Goal: Information Seeking & Learning: Learn about a topic

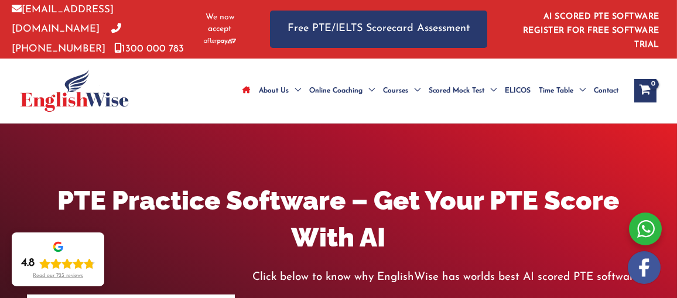
click at [607, 15] on link "AI SCORED PTE SOFTWARE REGISTER FOR FREE SOFTWARE TRIAL" at bounding box center [591, 30] width 136 height 37
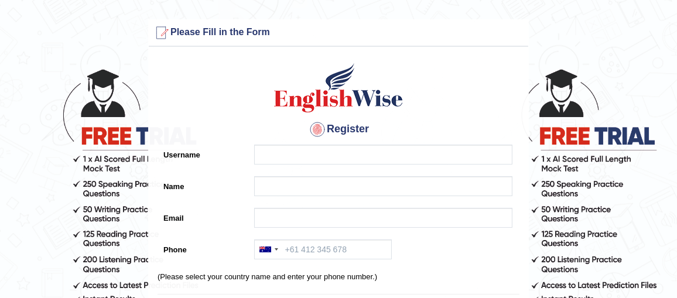
click at [485, 56] on div "Register Username Name Email Phone [GEOGRAPHIC_DATA] +61 [GEOGRAPHIC_DATA] ([GE…" at bounding box center [338, 297] width 379 height 489
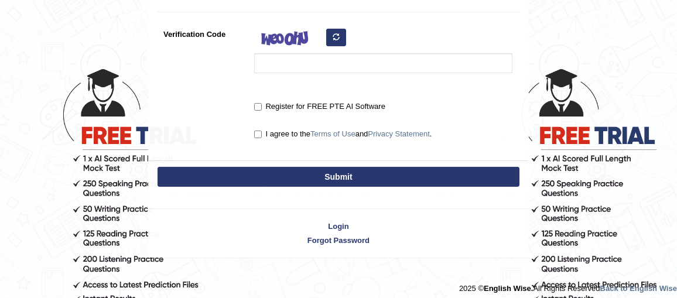
scroll to position [386, 0]
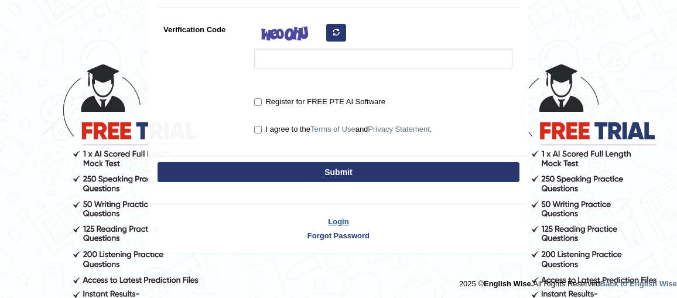
click at [339, 216] on link "Login" at bounding box center [338, 221] width 379 height 11
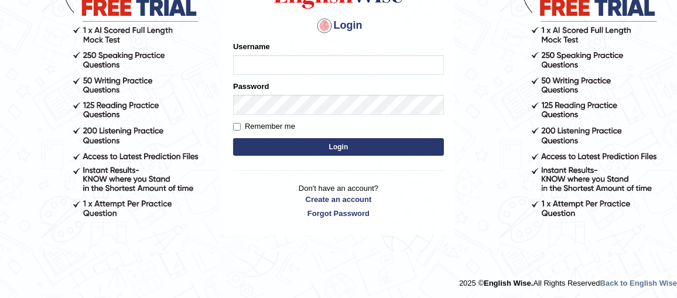
scroll to position [129, 0]
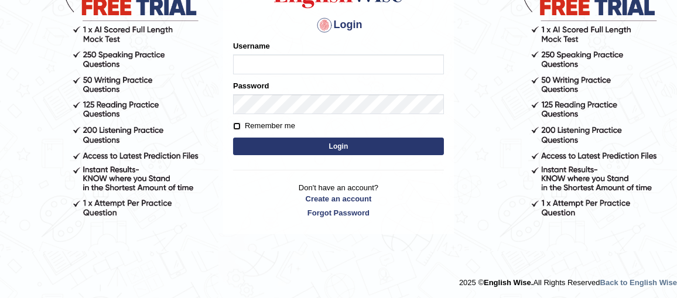
click at [239, 125] on input "Remember me" at bounding box center [237, 126] width 8 height 8
checkbox input "true"
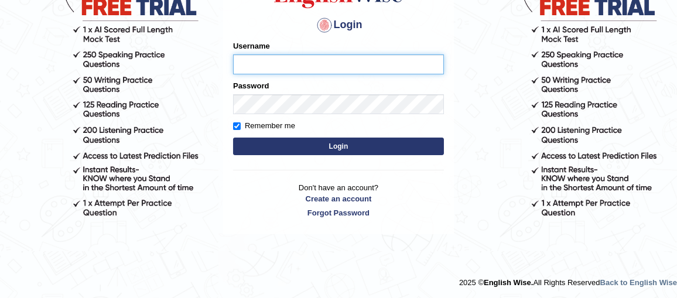
click at [253, 64] on input "Username" at bounding box center [338, 64] width 211 height 20
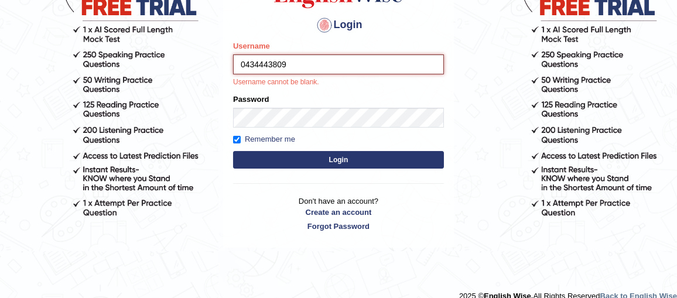
drag, startPoint x: 245, startPoint y: 62, endPoint x: 189, endPoint y: 60, distance: 56.3
click at [189, 60] on body "Login Please fix the following errors: Username 0434443809 Username cannot be b…" at bounding box center [338, 54] width 677 height 298
type input "0434443809"
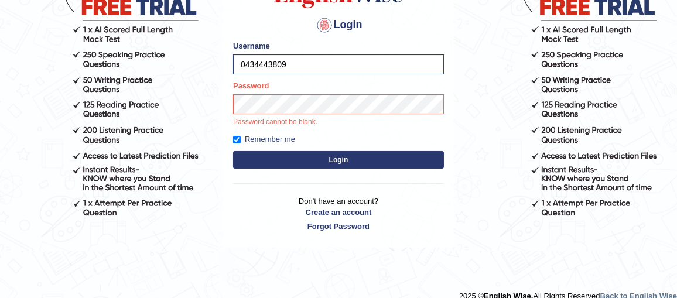
click at [374, 167] on form "Please fix the following errors: Username 0434443809 Password Password cannot b…" at bounding box center [338, 105] width 211 height 131
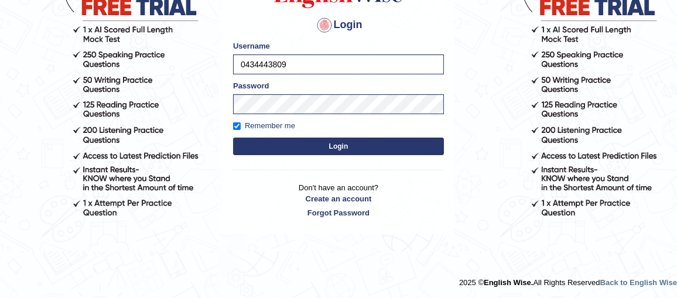
click at [357, 133] on form "Please fix the following errors: Username 0434443809 Password Remember me Login" at bounding box center [338, 99] width 211 height 118
click at [361, 140] on button "Login" at bounding box center [338, 147] width 211 height 18
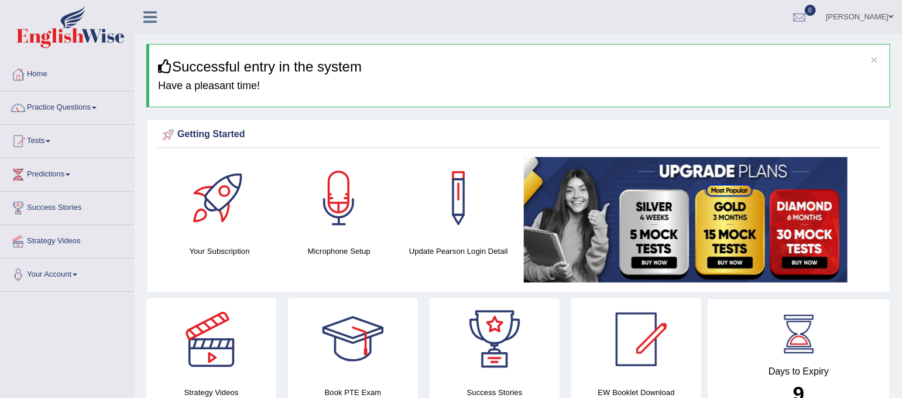
drag, startPoint x: 635, startPoint y: 1, endPoint x: 605, endPoint y: 107, distance: 109.9
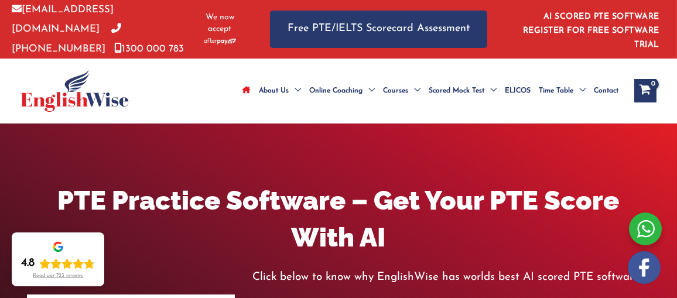
click at [601, 12] on link "AI SCORED PTE SOFTWARE REGISTER FOR FREE SOFTWARE TRIAL" at bounding box center [591, 30] width 136 height 37
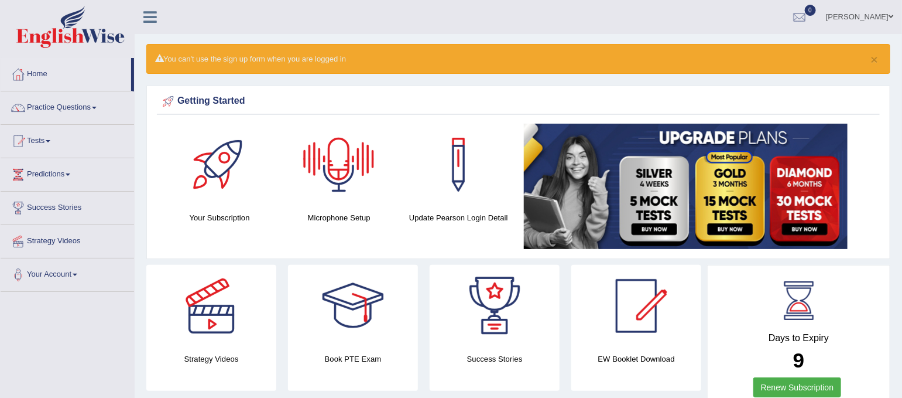
click at [881, 12] on link "[PERSON_NAME]" at bounding box center [859, 15] width 85 height 30
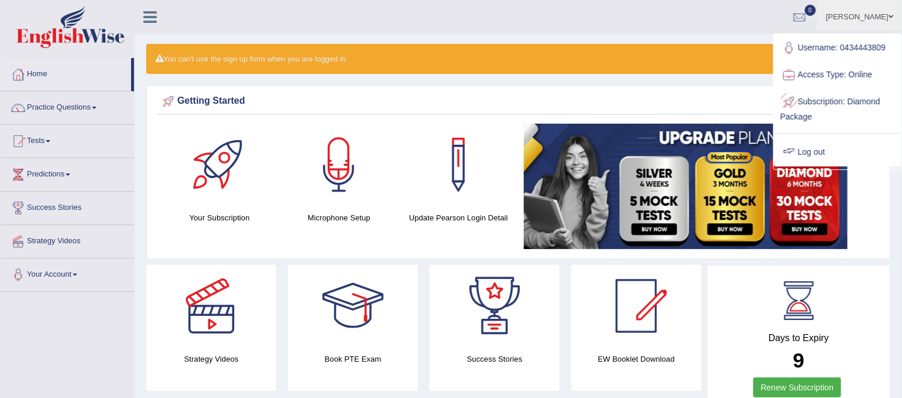
click at [817, 145] on link "Log out" at bounding box center [838, 152] width 126 height 27
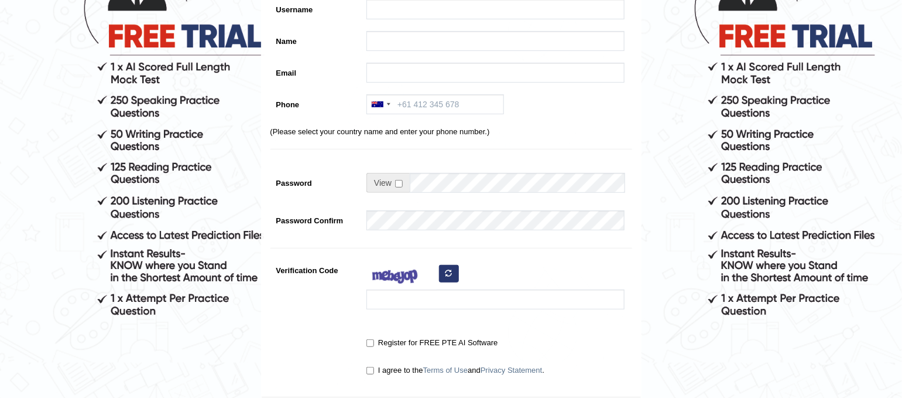
scroll to position [287, 0]
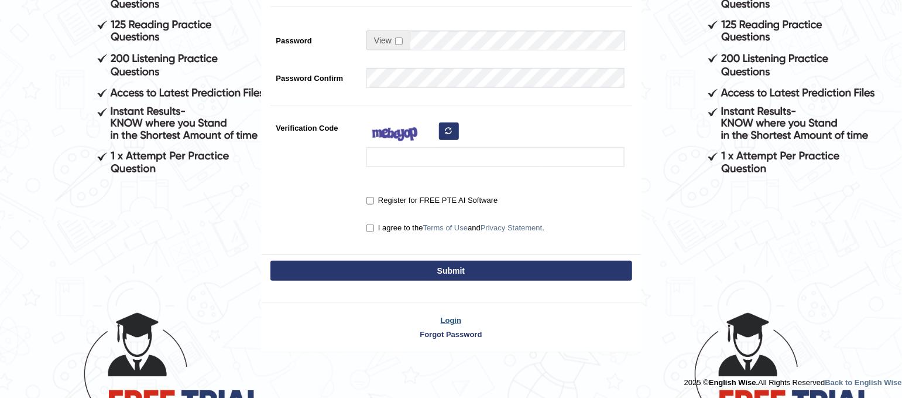
click at [454, 318] on link "Login" at bounding box center [451, 319] width 379 height 11
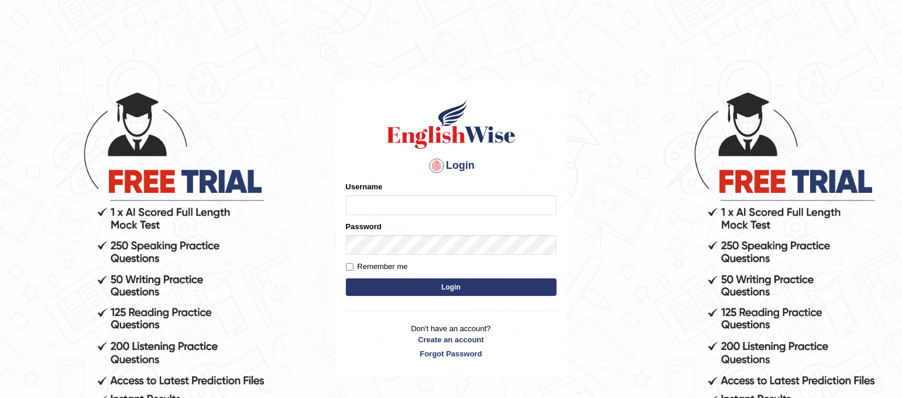
type input "0434443809"
click at [374, 265] on label "Remember me" at bounding box center [377, 267] width 62 height 12
click at [354, 265] on input "Remember me" at bounding box center [350, 267] width 8 height 8
checkbox input "true"
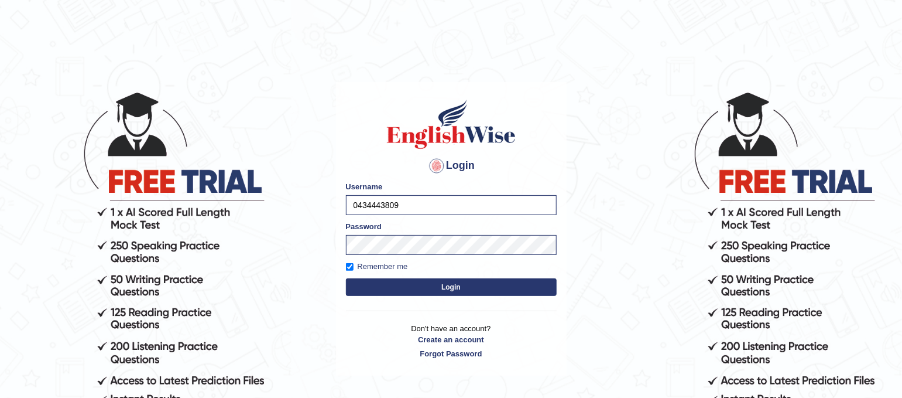
click at [402, 290] on button "Login" at bounding box center [451, 287] width 211 height 18
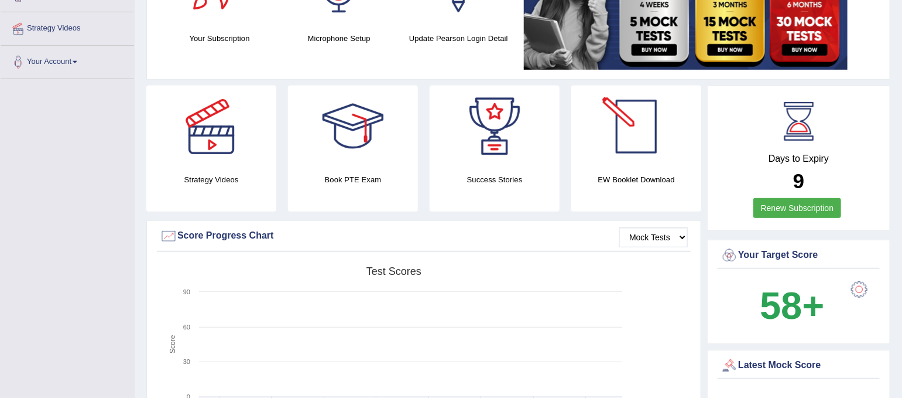
scroll to position [78, 0]
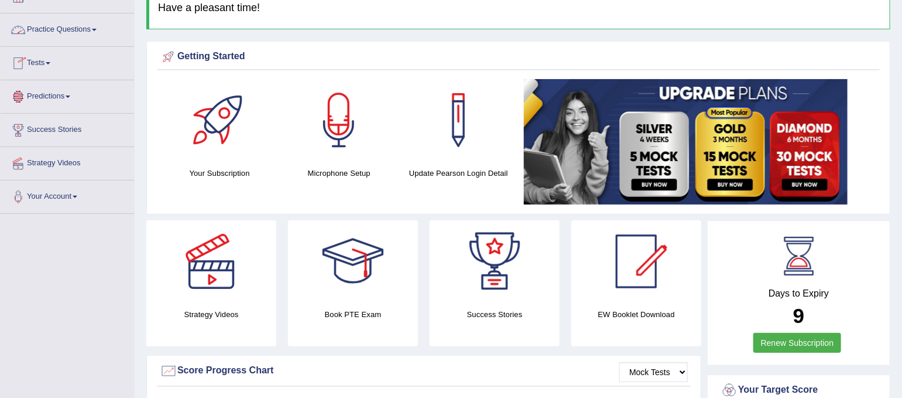
click at [45, 23] on link "Practice Questions" at bounding box center [67, 27] width 133 height 29
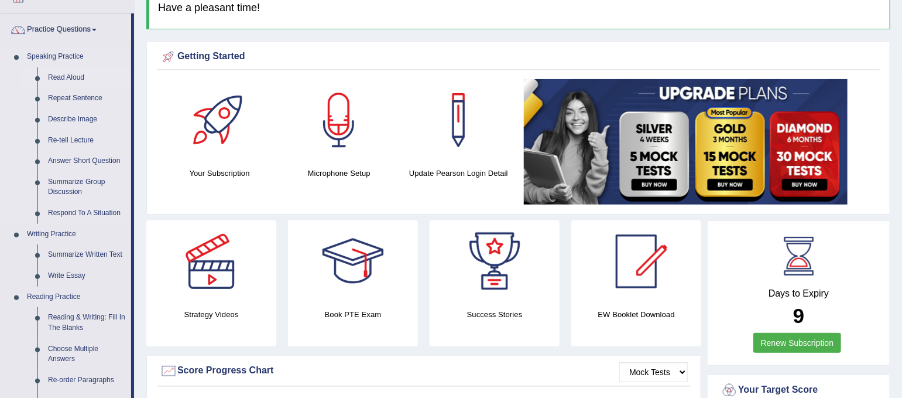
click at [54, 77] on link "Read Aloud" at bounding box center [87, 77] width 88 height 21
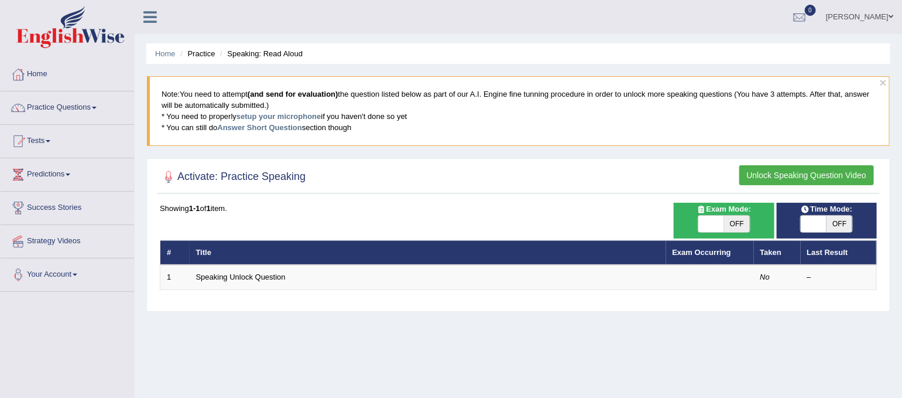
click at [800, 177] on button "Unlock Speaking Question Video" at bounding box center [807, 175] width 135 height 20
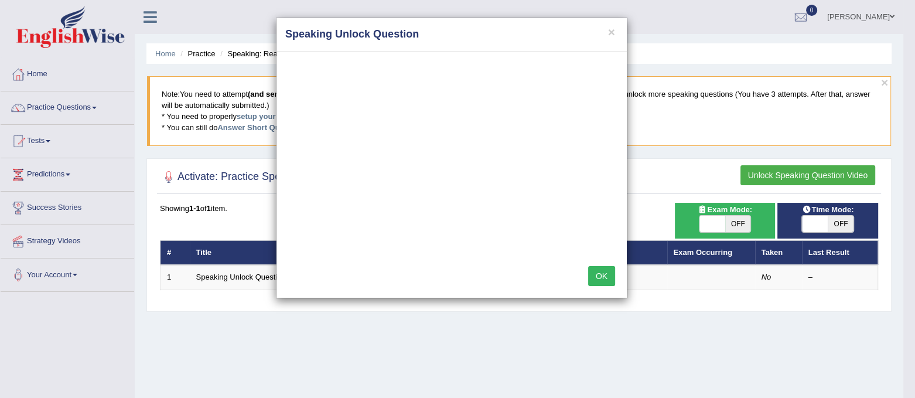
click at [601, 279] on button "OK" at bounding box center [601, 276] width 27 height 20
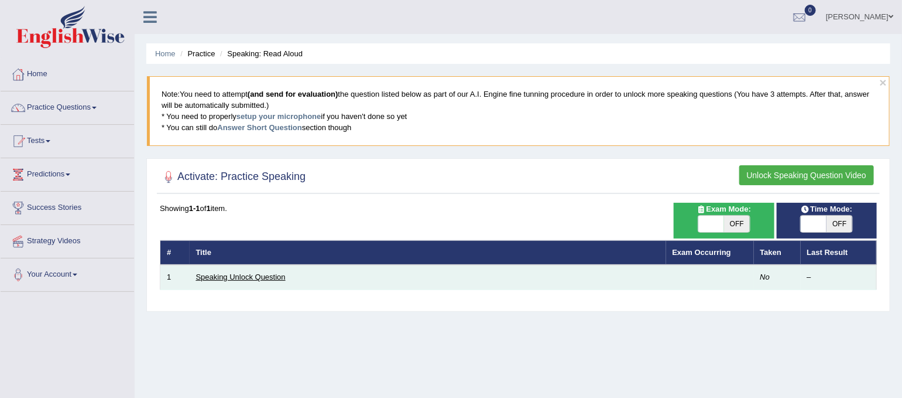
click at [262, 279] on link "Speaking Unlock Question" at bounding box center [241, 276] width 90 height 9
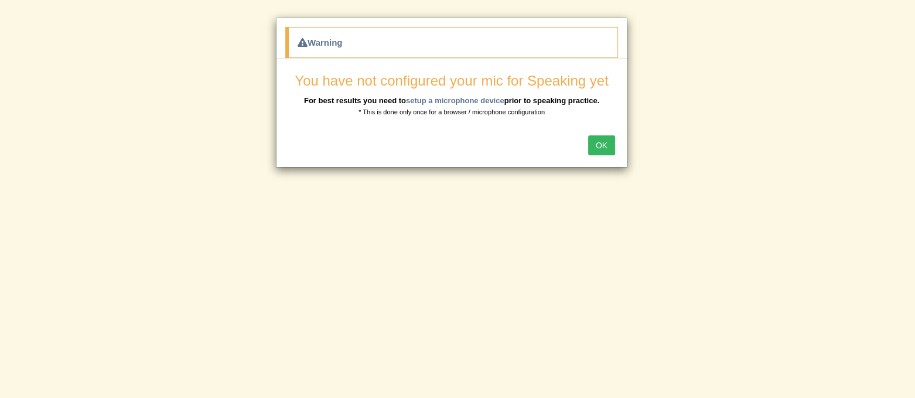
click at [603, 139] on button "OK" at bounding box center [601, 145] width 27 height 20
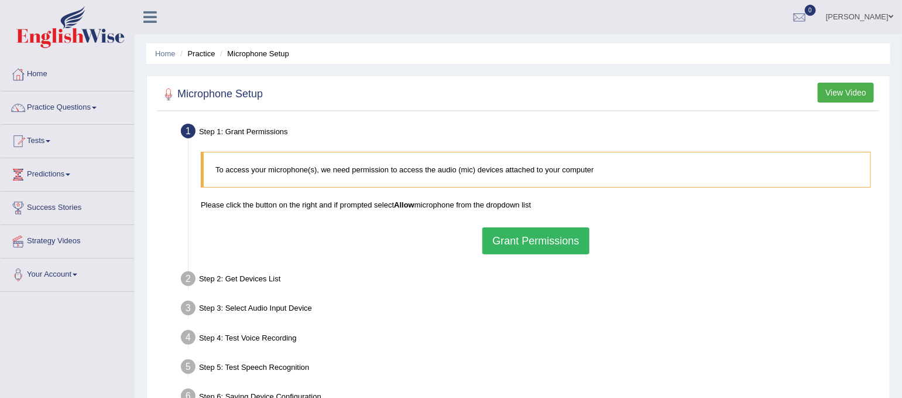
click at [569, 247] on button "Grant Permissions" at bounding box center [535, 240] width 107 height 27
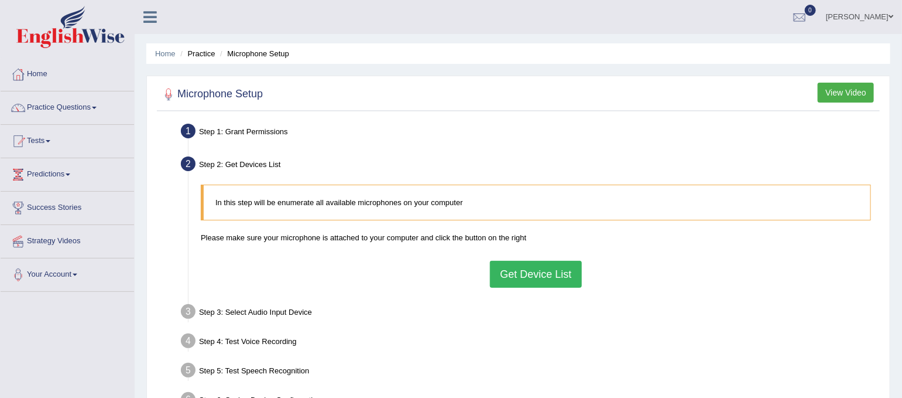
click at [543, 282] on button "Get Device List" at bounding box center [535, 274] width 91 height 27
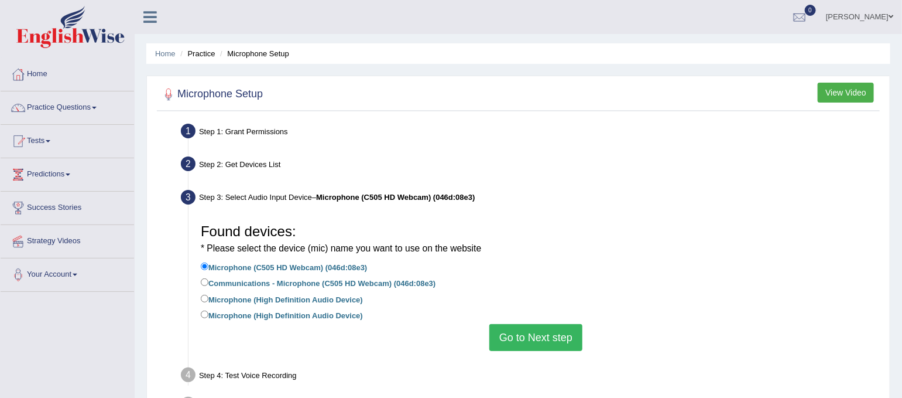
click at [522, 335] on button "Go to Next step" at bounding box center [535, 337] width 93 height 27
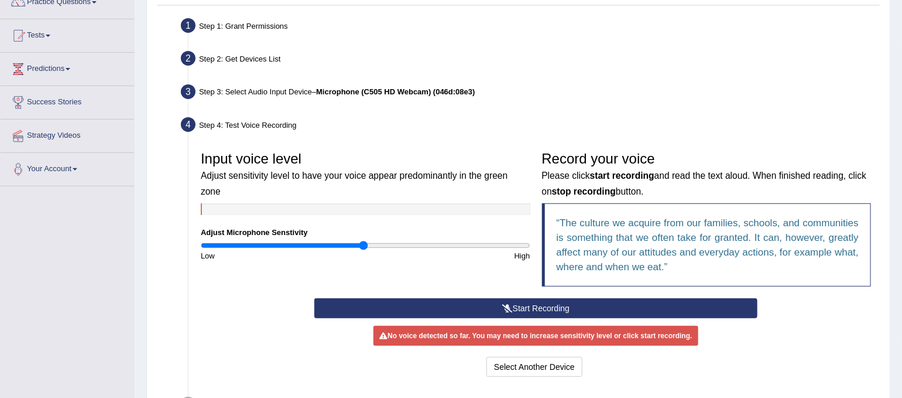
scroll to position [156, 0]
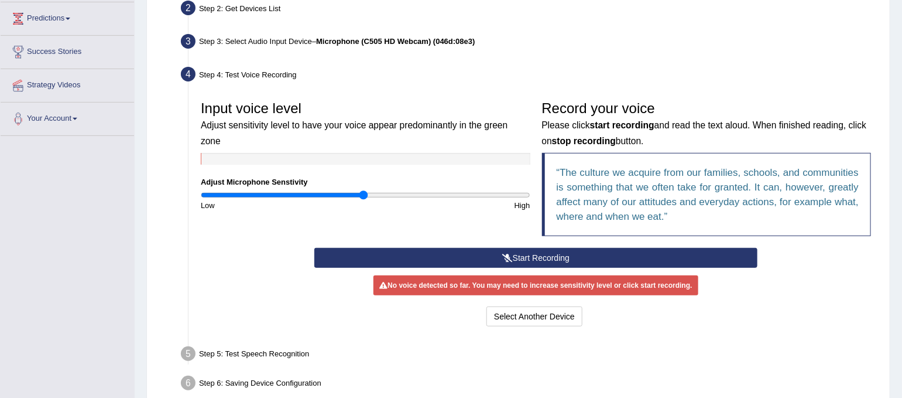
click at [413, 256] on button "Start Recording" at bounding box center [535, 258] width 443 height 20
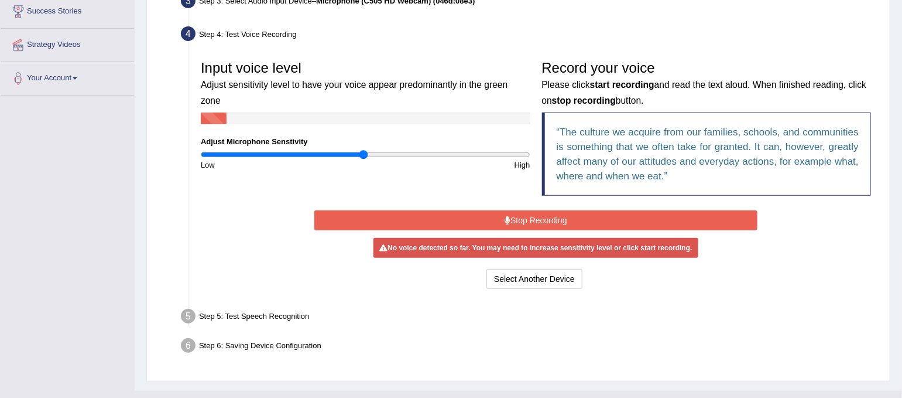
scroll to position [217, 0]
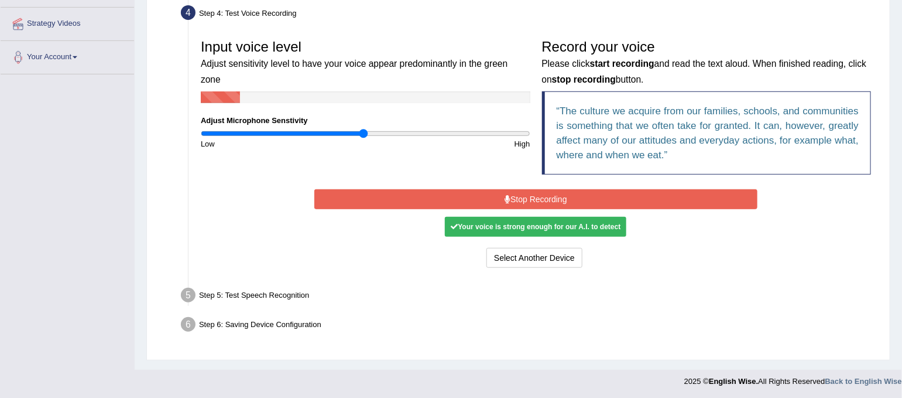
click at [558, 200] on button "Stop Recording" at bounding box center [535, 199] width 443 height 20
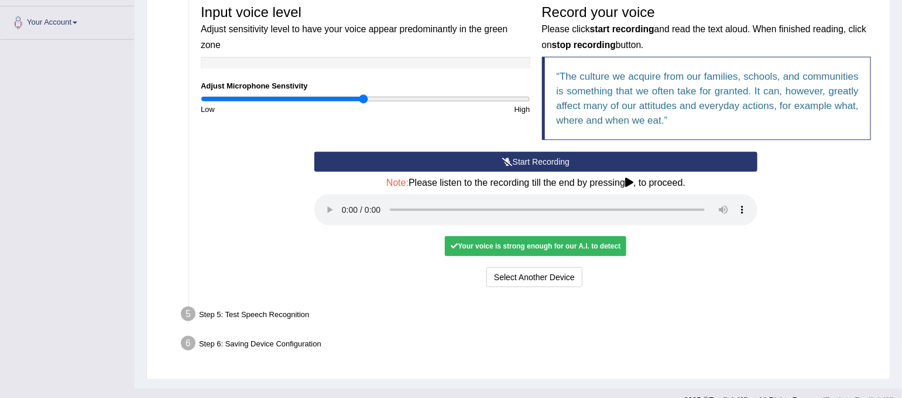
scroll to position [271, 0]
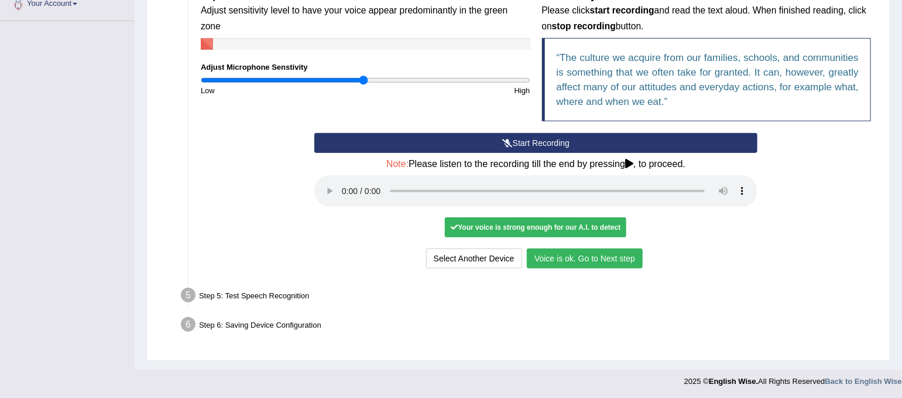
click at [577, 259] on button "Voice is ok. Go to Next step" at bounding box center [585, 258] width 116 height 20
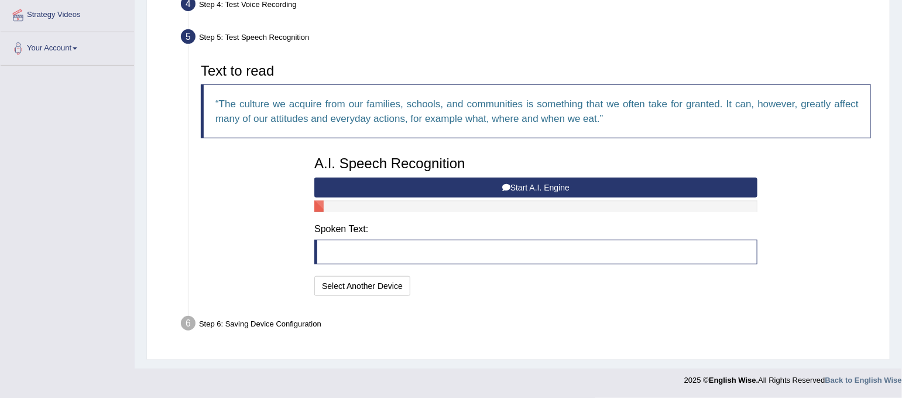
scroll to position [224, 0]
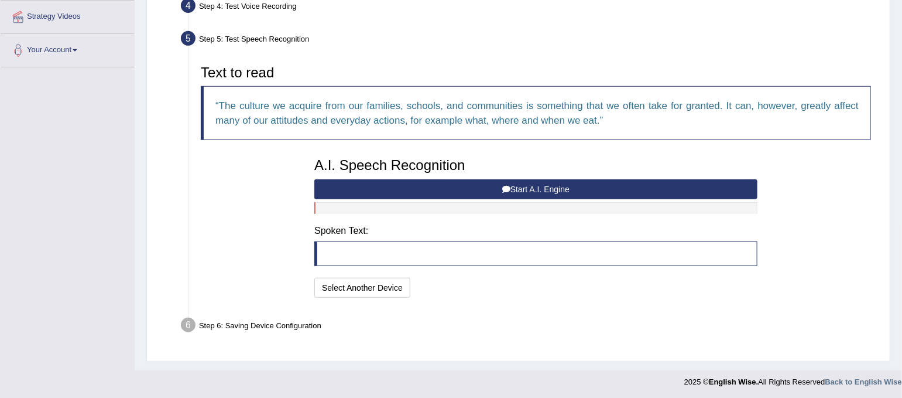
click at [564, 186] on button "Start A.I. Engine" at bounding box center [535, 189] width 443 height 20
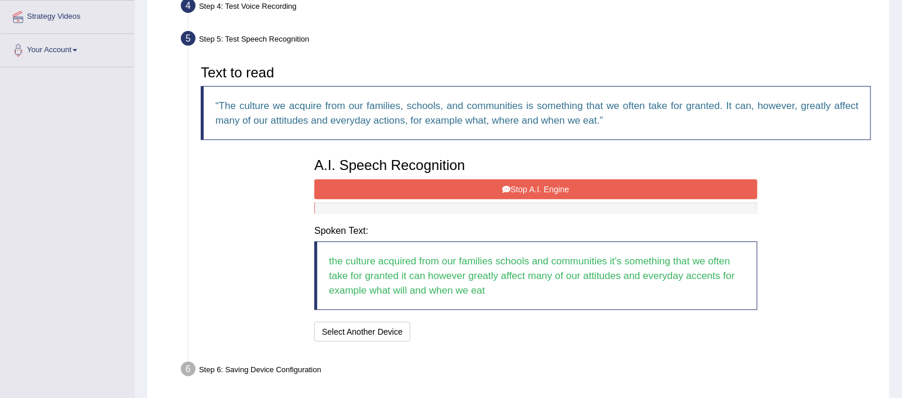
click at [550, 179] on button "Stop A.I. Engine" at bounding box center [535, 189] width 443 height 20
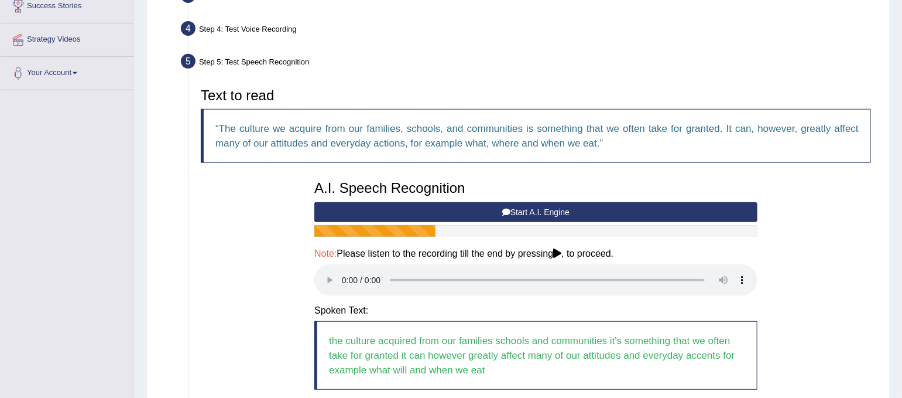
scroll to position [325, 0]
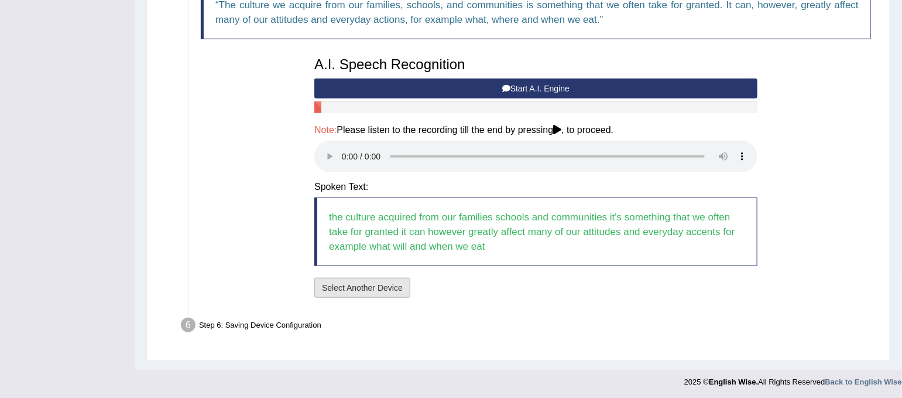
click at [388, 287] on button "Select Another Device" at bounding box center [362, 288] width 96 height 20
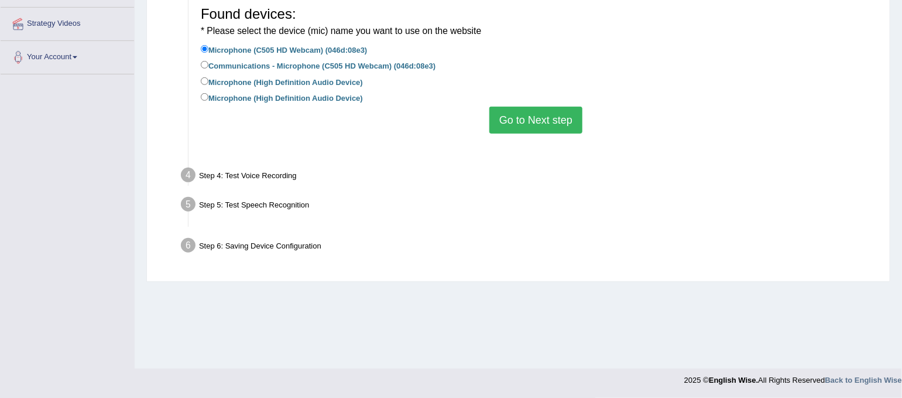
scroll to position [217, 0]
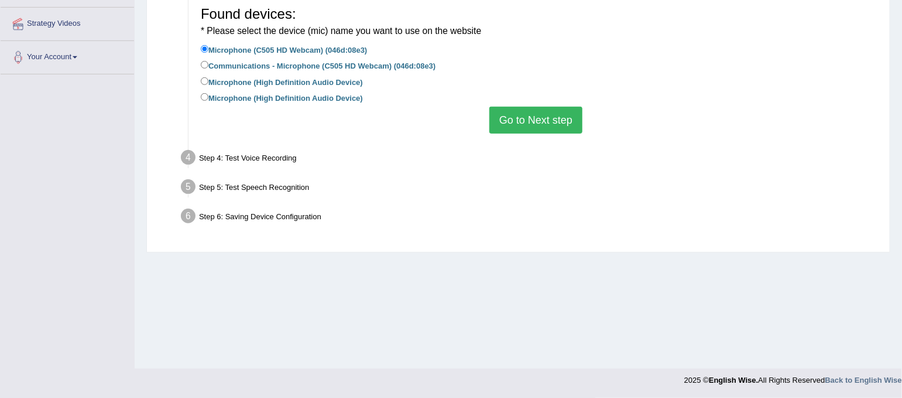
click at [553, 122] on button "Go to Next step" at bounding box center [535, 120] width 93 height 27
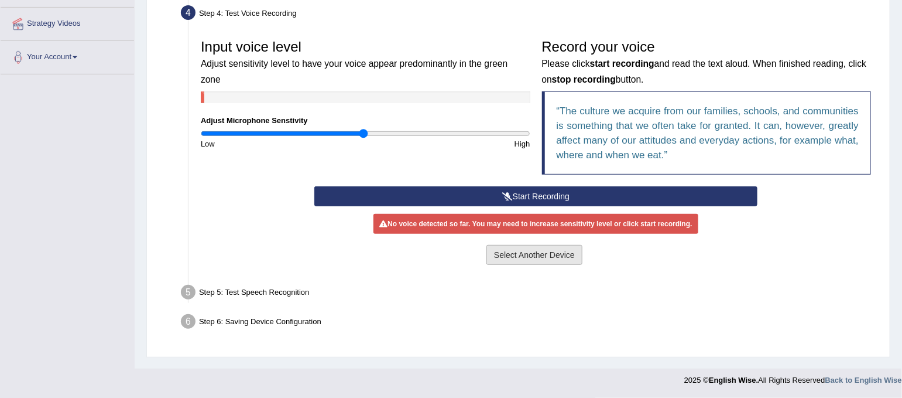
click at [552, 256] on button "Select Another Device" at bounding box center [535, 255] width 96 height 20
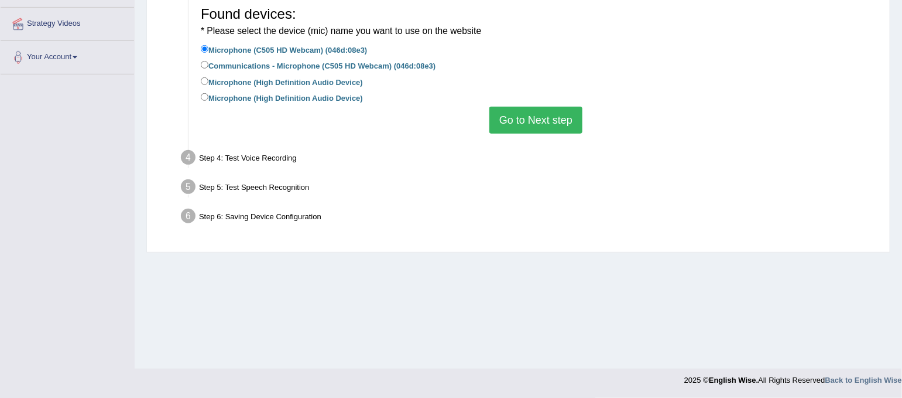
click at [558, 121] on button "Go to Next step" at bounding box center [535, 120] width 93 height 27
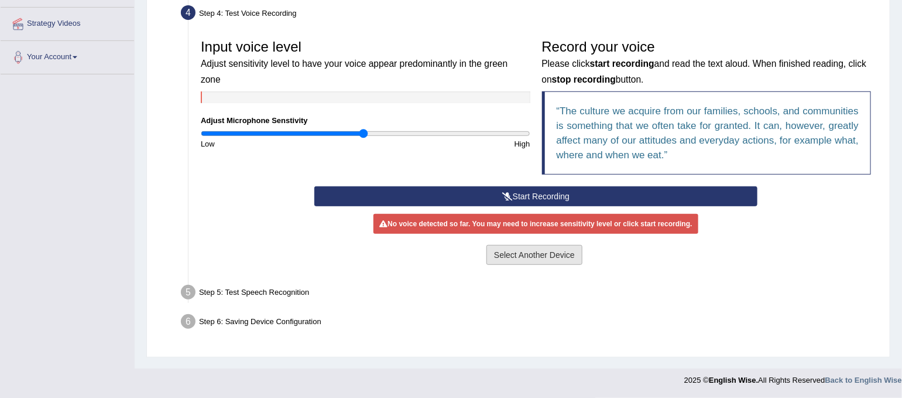
click at [556, 253] on button "Select Another Device" at bounding box center [535, 255] width 96 height 20
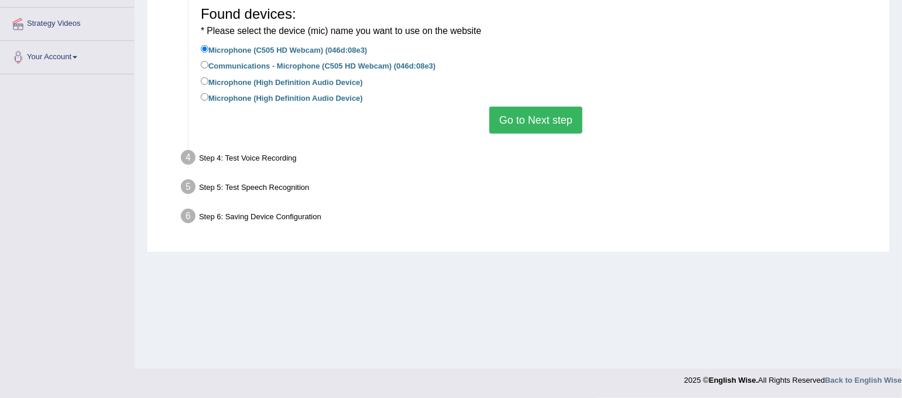
click at [560, 117] on button "Go to Next step" at bounding box center [535, 120] width 93 height 27
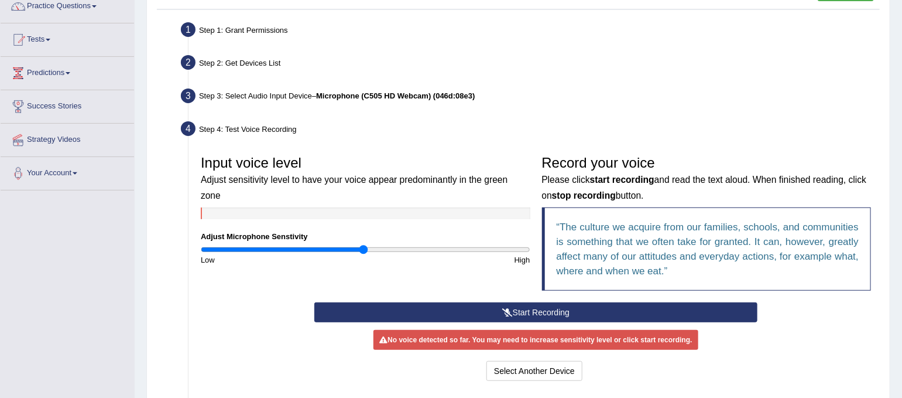
scroll to position [0, 0]
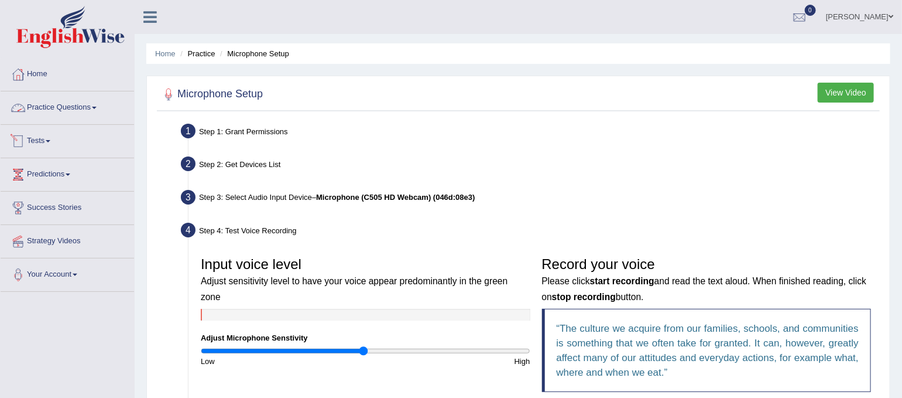
click at [49, 100] on link "Practice Questions" at bounding box center [67, 105] width 133 height 29
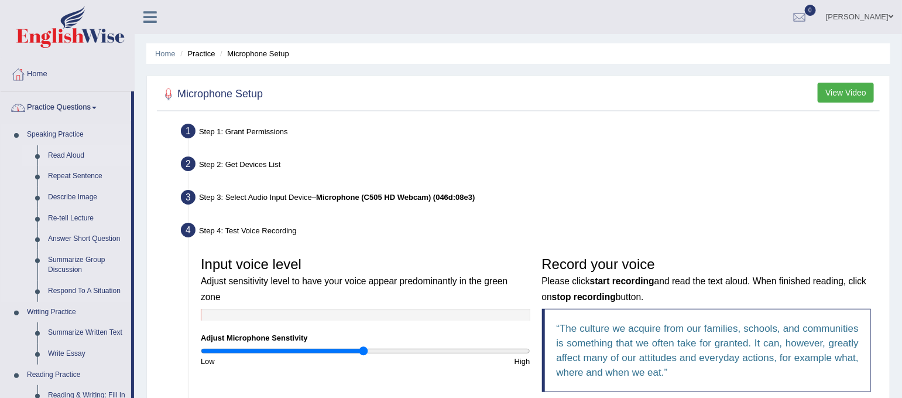
click at [59, 153] on link "Read Aloud" at bounding box center [87, 155] width 88 height 21
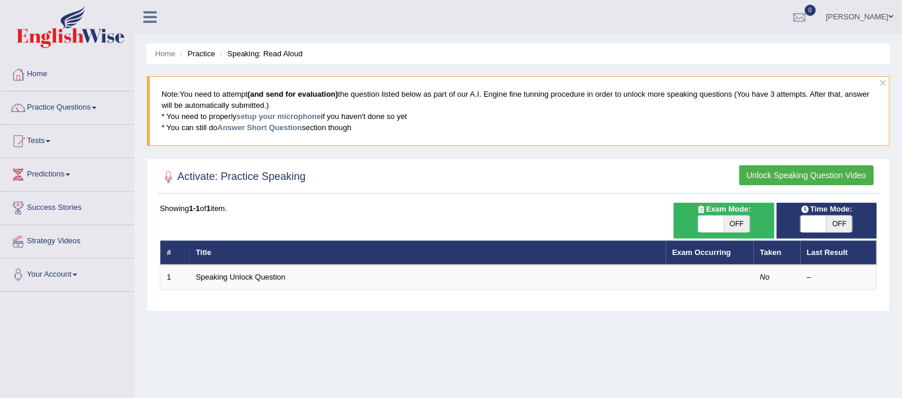
click at [802, 173] on button "Unlock Speaking Question Video" at bounding box center [807, 175] width 135 height 20
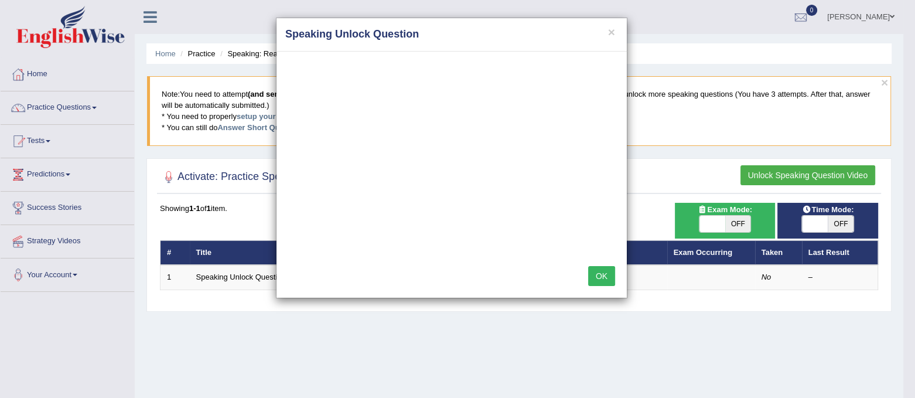
click at [598, 273] on button "OK" at bounding box center [601, 276] width 27 height 20
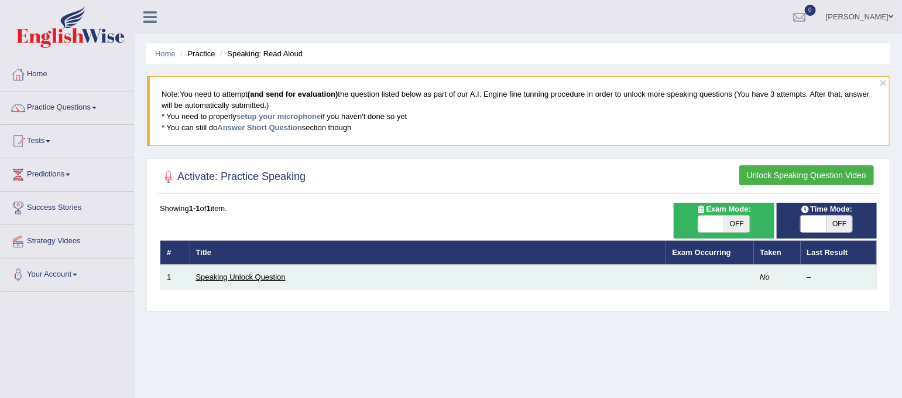
click at [242, 278] on link "Speaking Unlock Question" at bounding box center [241, 276] width 90 height 9
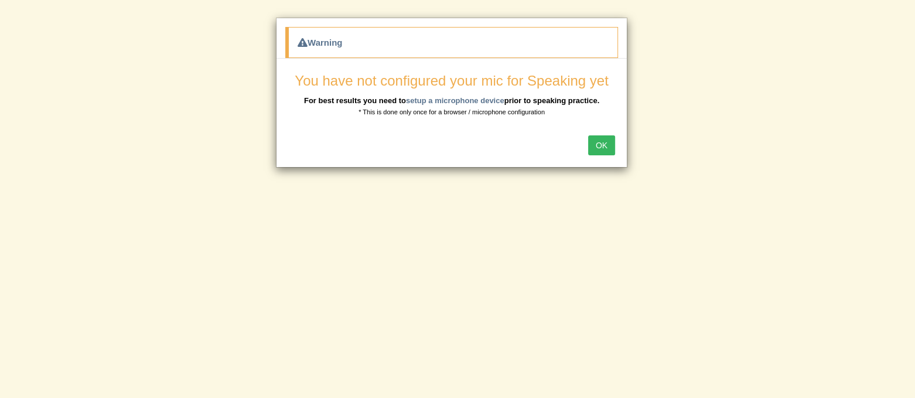
click at [603, 151] on button "OK" at bounding box center [601, 145] width 27 height 20
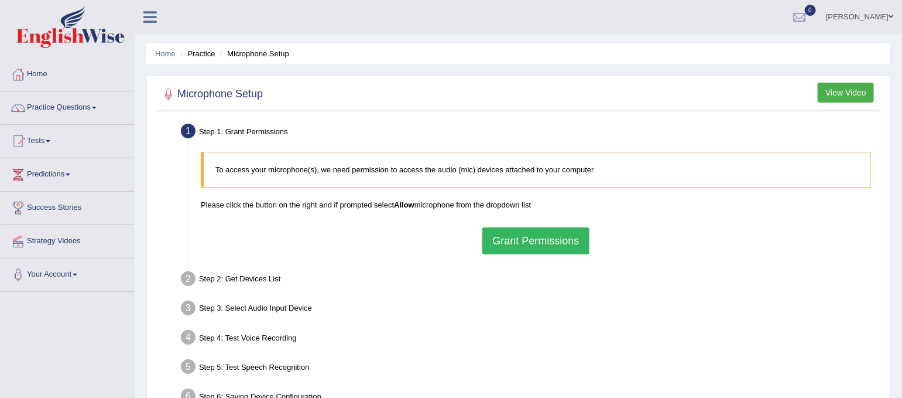
click at [528, 241] on button "Grant Permissions" at bounding box center [535, 240] width 107 height 27
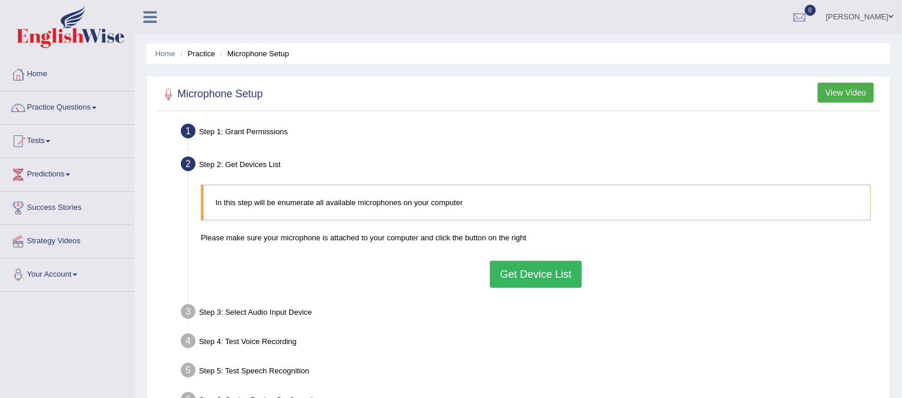
click at [536, 271] on button "Get Device List" at bounding box center [535, 274] width 91 height 27
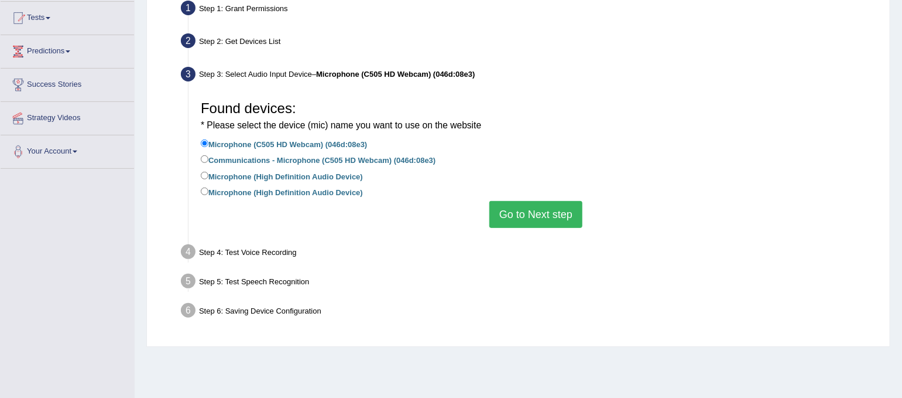
scroll to position [156, 0]
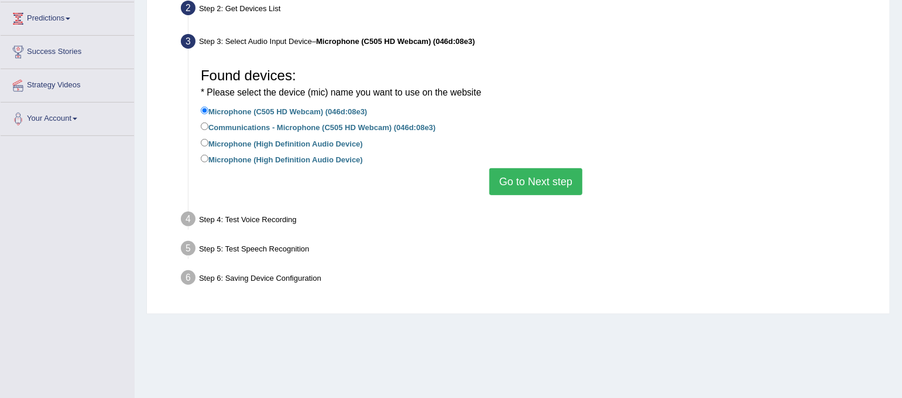
click at [550, 178] on button "Go to Next step" at bounding box center [535, 181] width 93 height 27
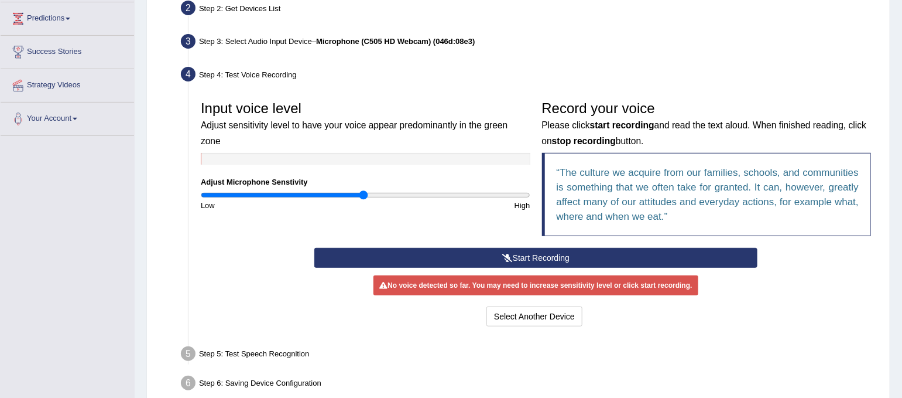
click at [557, 252] on button "Start Recording" at bounding box center [535, 258] width 443 height 20
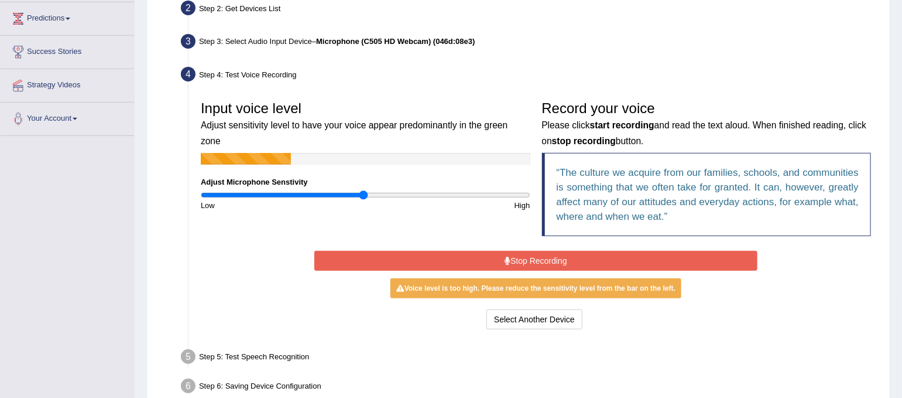
click at [571, 259] on button "Stop Recording" at bounding box center [535, 261] width 443 height 20
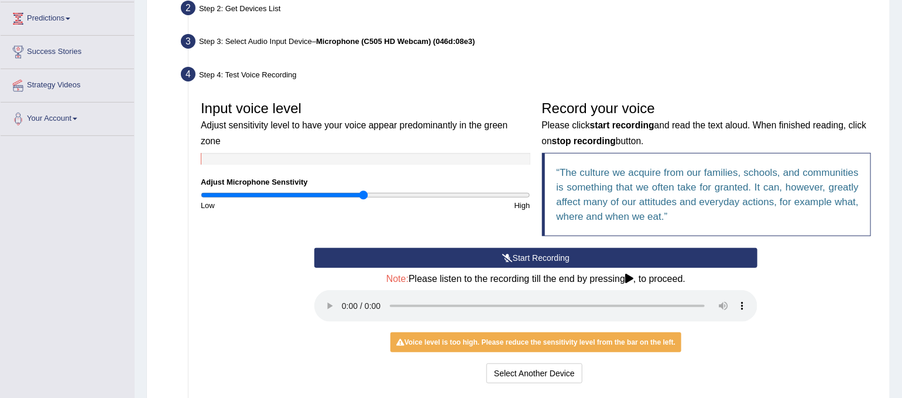
scroll to position [234, 0]
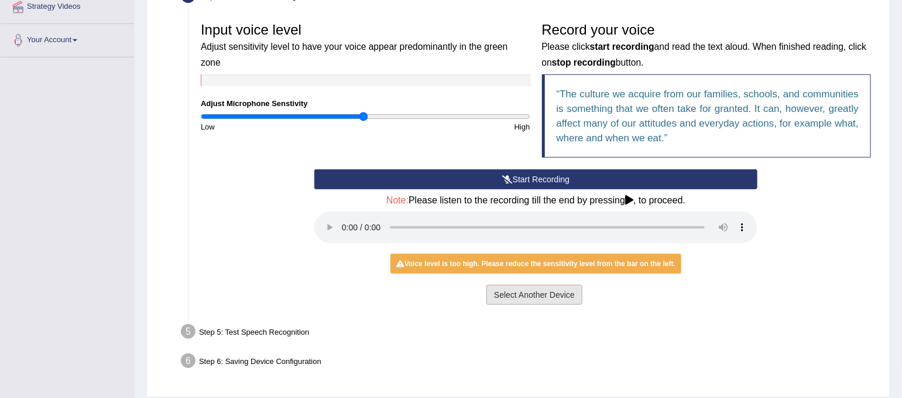
click at [553, 299] on button "Select Another Device" at bounding box center [535, 295] width 96 height 20
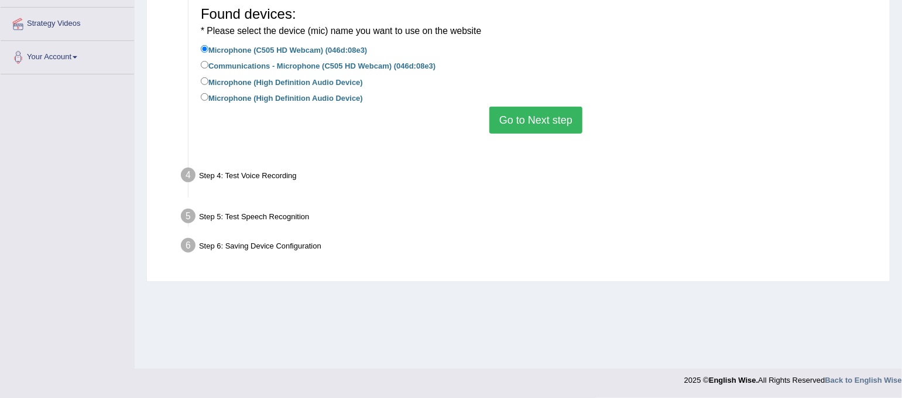
scroll to position [217, 0]
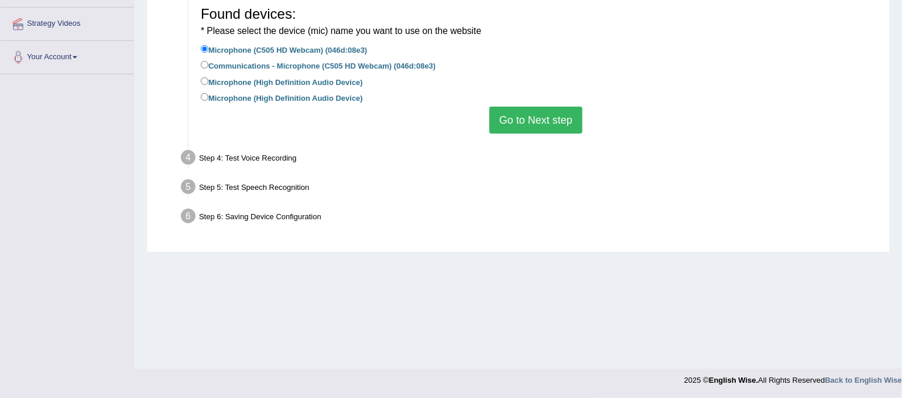
click at [529, 116] on button "Go to Next step" at bounding box center [535, 120] width 93 height 27
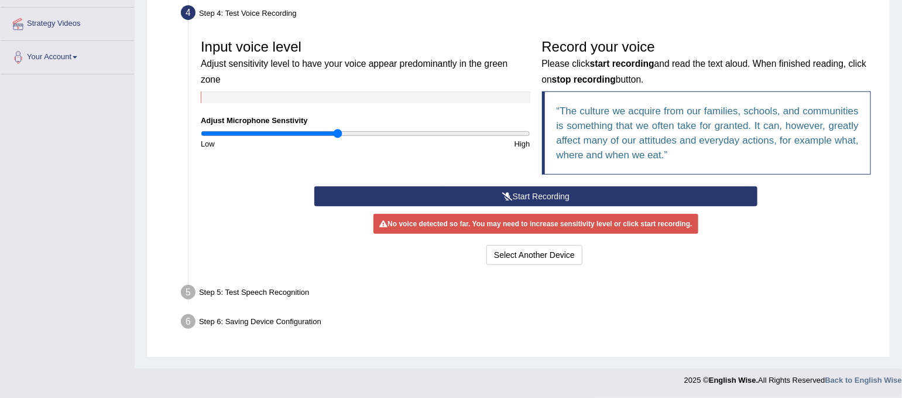
click at [339, 129] on input "range" at bounding box center [366, 133] width 330 height 9
type input "0.68"
click at [313, 129] on input "range" at bounding box center [366, 133] width 330 height 9
click at [449, 187] on button "Start Recording" at bounding box center [535, 196] width 443 height 20
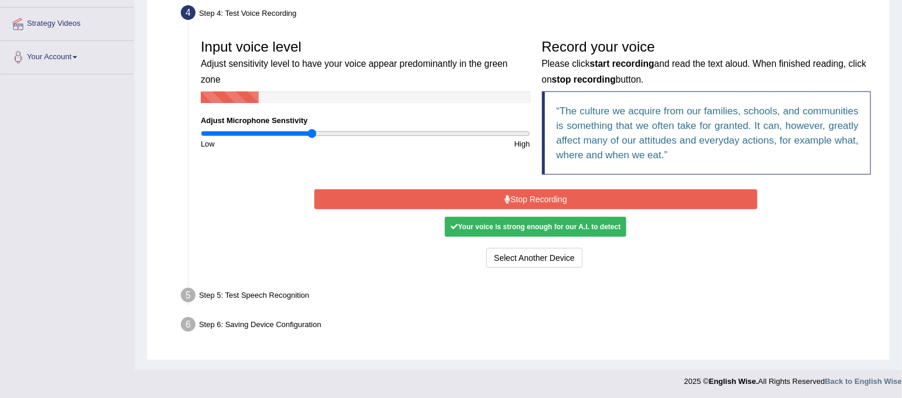
click at [458, 193] on button "Stop Recording" at bounding box center [535, 199] width 443 height 20
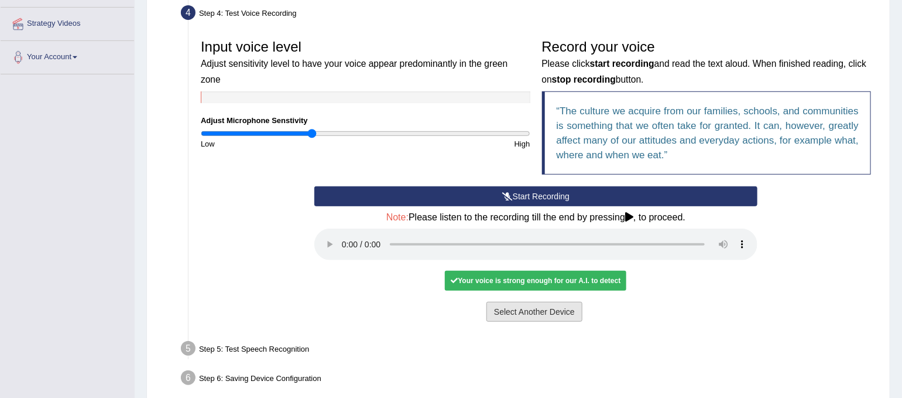
click at [552, 310] on button "Select Another Device" at bounding box center [535, 312] width 96 height 20
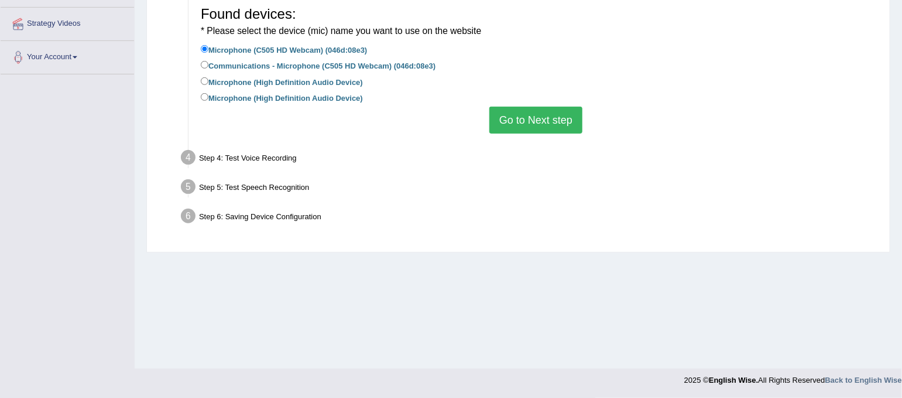
click at [549, 118] on button "Go to Next step" at bounding box center [535, 120] width 93 height 27
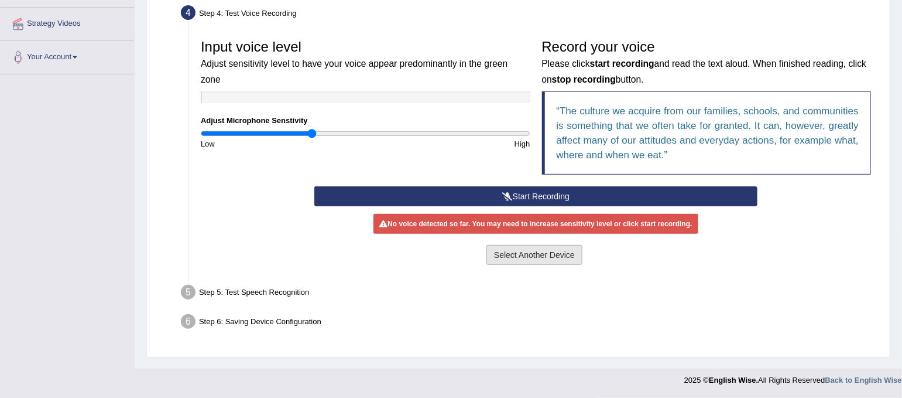
click at [533, 251] on button "Select Another Device" at bounding box center [535, 255] width 96 height 20
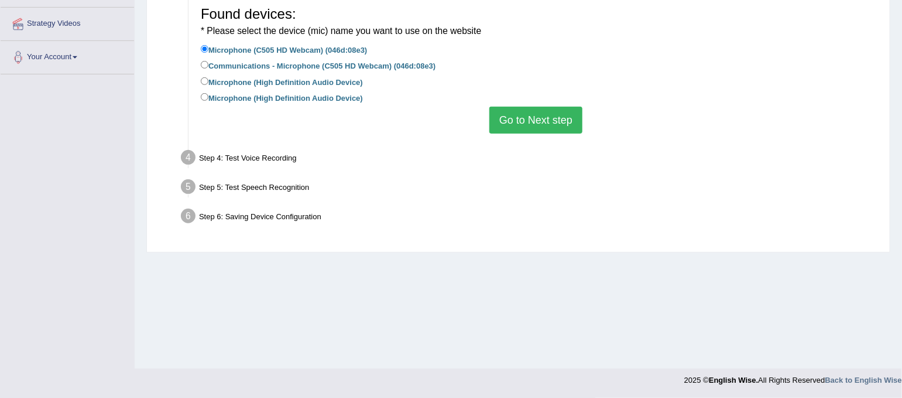
click at [328, 79] on label "Microphone (High Definition Audio Device)" at bounding box center [282, 81] width 162 height 13
click at [208, 79] on input "Microphone (High Definition Audio Device)" at bounding box center [205, 81] width 8 height 8
radio input "true"
click at [559, 119] on button "Go to Next step" at bounding box center [535, 120] width 93 height 27
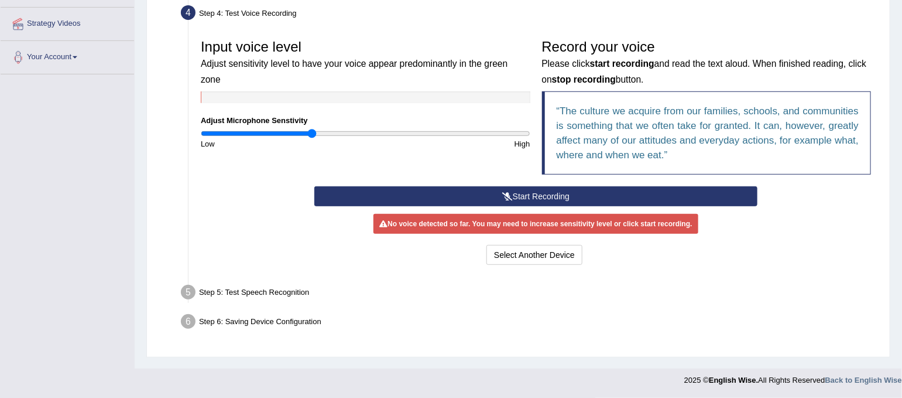
click at [515, 191] on button "Start Recording" at bounding box center [535, 196] width 443 height 20
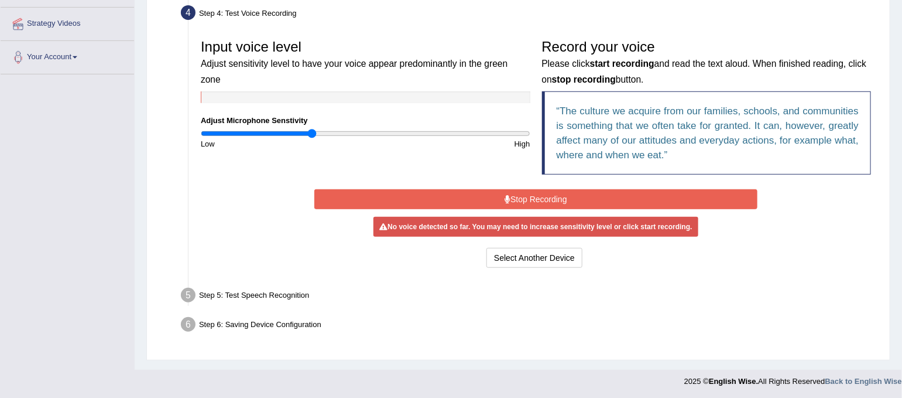
click at [593, 194] on button "Stop Recording" at bounding box center [535, 199] width 443 height 20
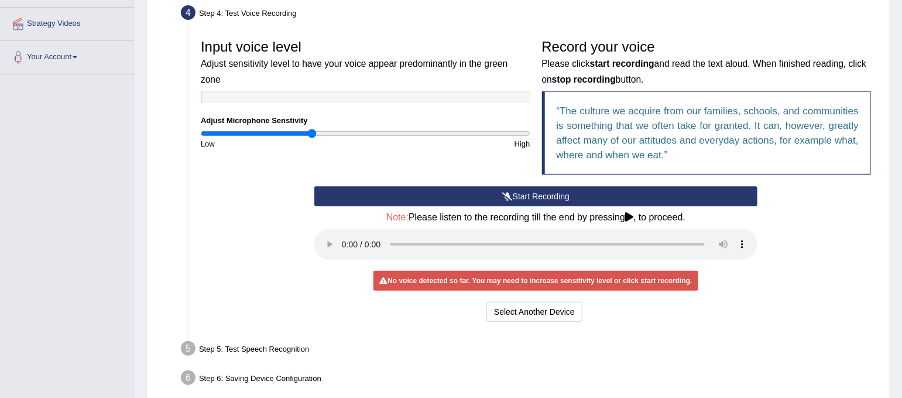
click at [542, 324] on div "Input voice level Adjust sensitivity level to have your voice appear predominan…" at bounding box center [536, 179] width 682 height 303
click at [542, 319] on button "Select Another Device" at bounding box center [535, 312] width 96 height 20
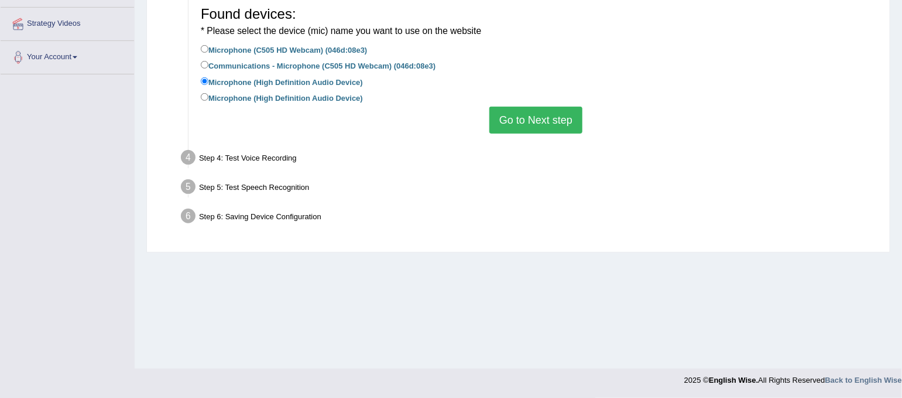
click at [347, 98] on label "Microphone (High Definition Audio Device)" at bounding box center [282, 97] width 162 height 13
click at [208, 98] on input "Microphone (High Definition Audio Device)" at bounding box center [205, 97] width 8 height 8
radio input "true"
click at [518, 117] on button "Go to Next step" at bounding box center [535, 120] width 93 height 27
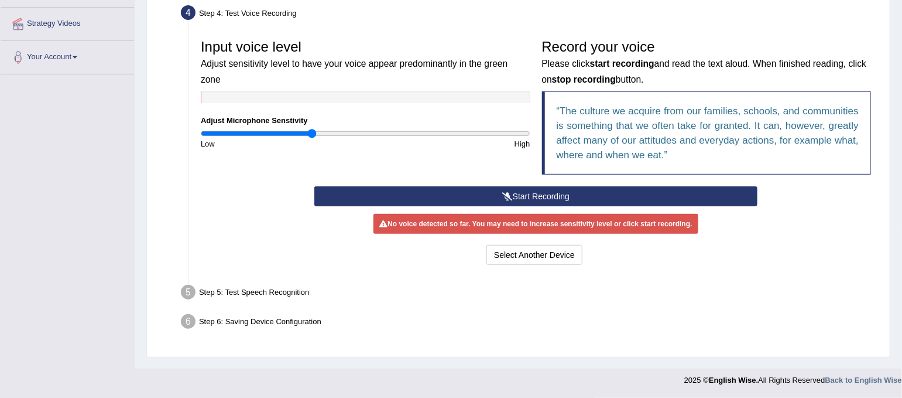
click at [523, 189] on button "Start Recording" at bounding box center [535, 196] width 443 height 20
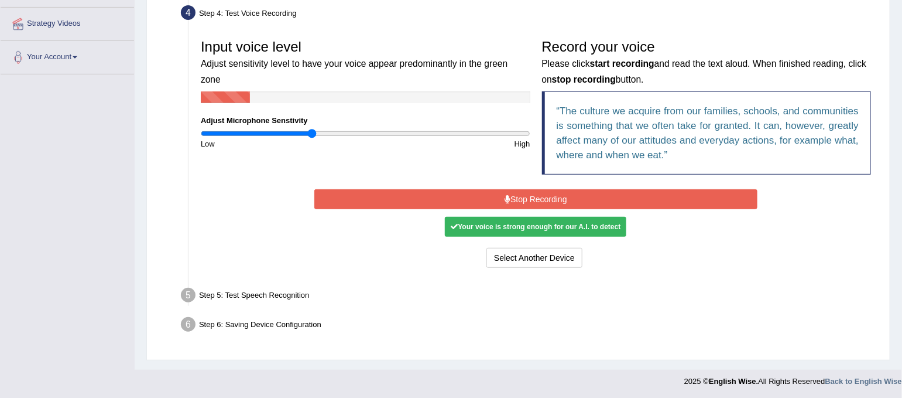
click at [656, 198] on button "Stop Recording" at bounding box center [535, 199] width 443 height 20
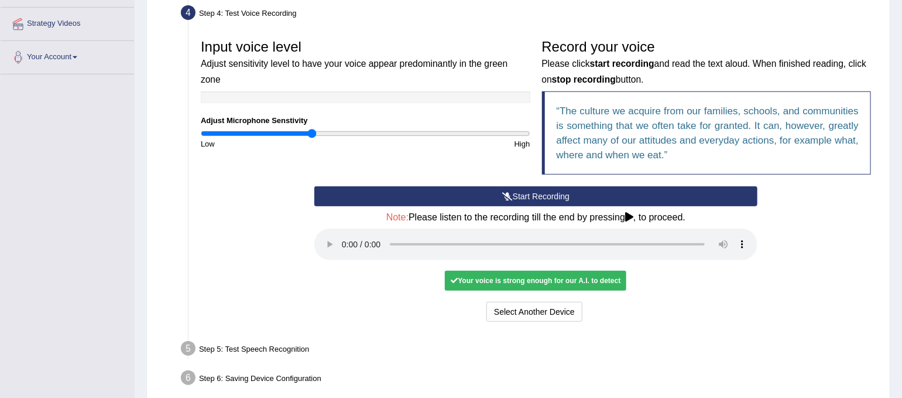
click at [683, 332] on ul "Step 1: Grant Permissions To access your microphone(s), we need permission to a…" at bounding box center [518, 147] width 717 height 489
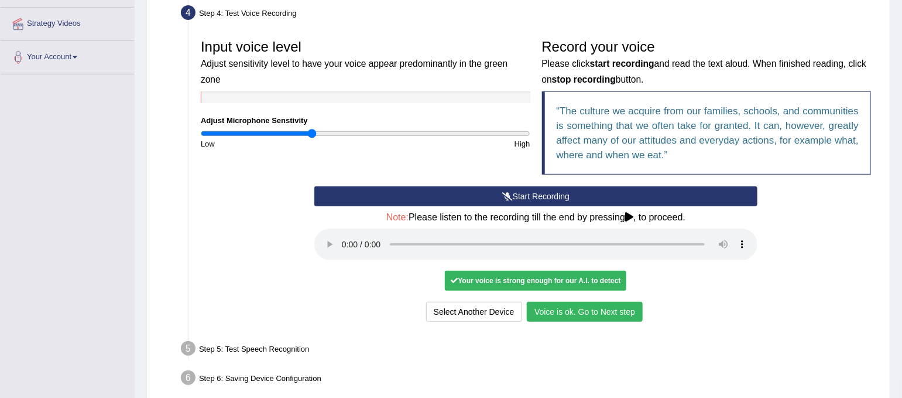
click at [633, 343] on div "Step 5: Test Speech Recognition" at bounding box center [530, 350] width 709 height 26
click at [603, 309] on button "Voice is ok. Go to Next step" at bounding box center [585, 312] width 116 height 20
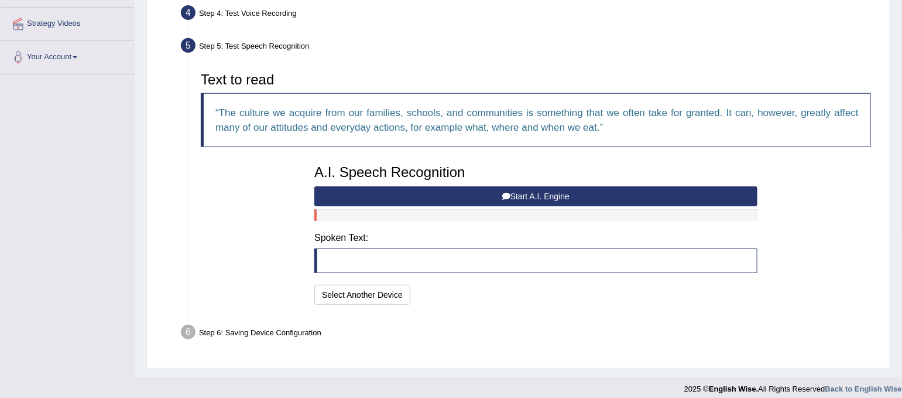
click at [538, 194] on button "Start A.I. Engine" at bounding box center [535, 196] width 443 height 20
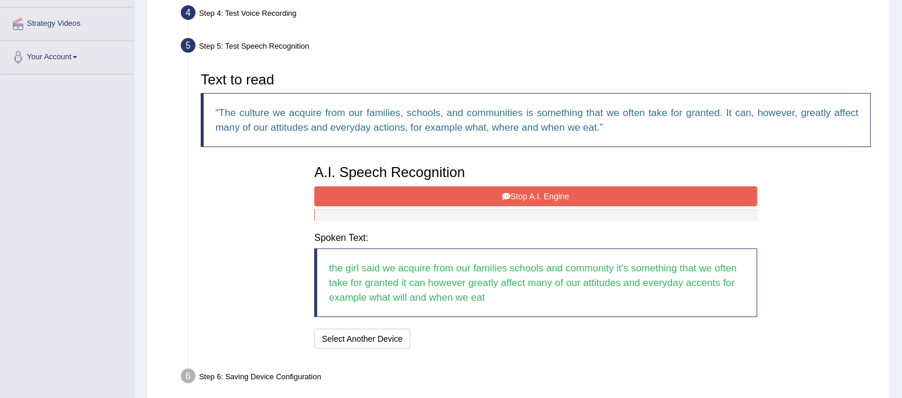
click at [538, 194] on button "Stop A.I. Engine" at bounding box center [535, 196] width 443 height 20
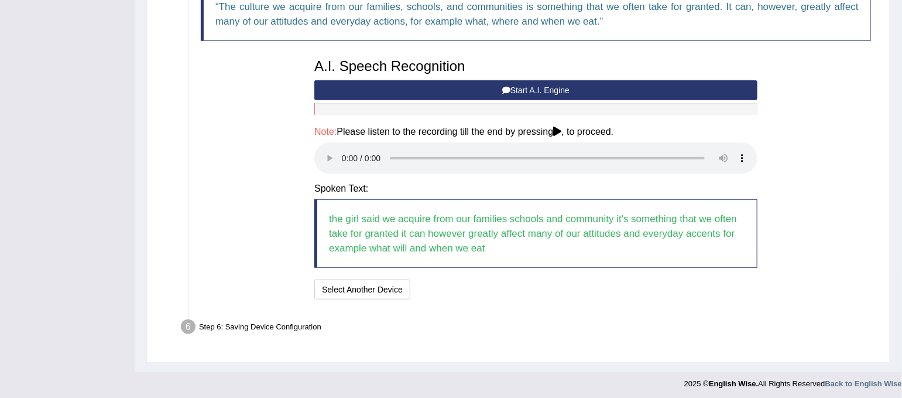
scroll to position [325, 0]
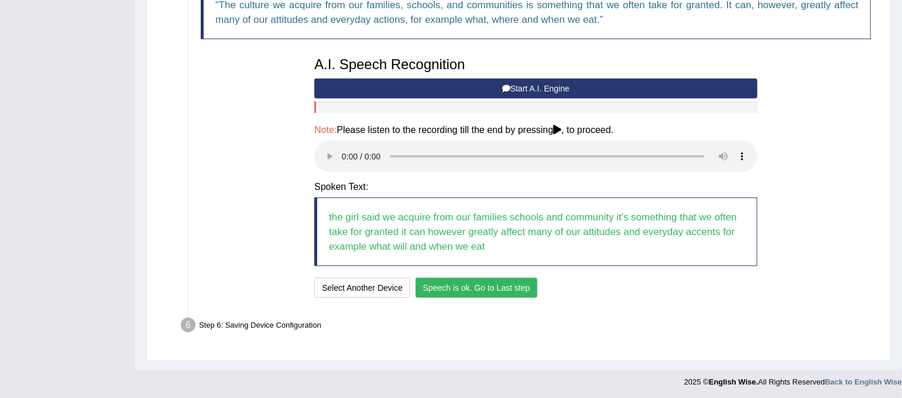
click at [503, 287] on button "Speech is ok. Go to Last step" at bounding box center [477, 288] width 122 height 20
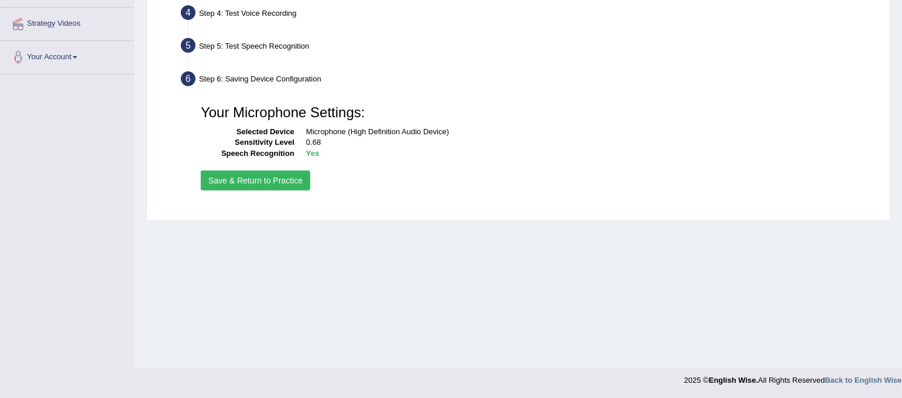
click at [291, 182] on button "Save & Return to Practice" at bounding box center [255, 180] width 109 height 20
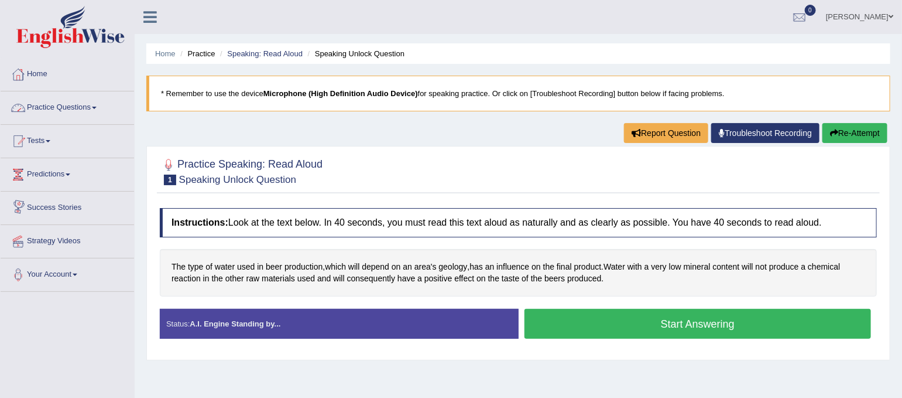
click at [98, 111] on link "Practice Questions" at bounding box center [67, 105] width 133 height 29
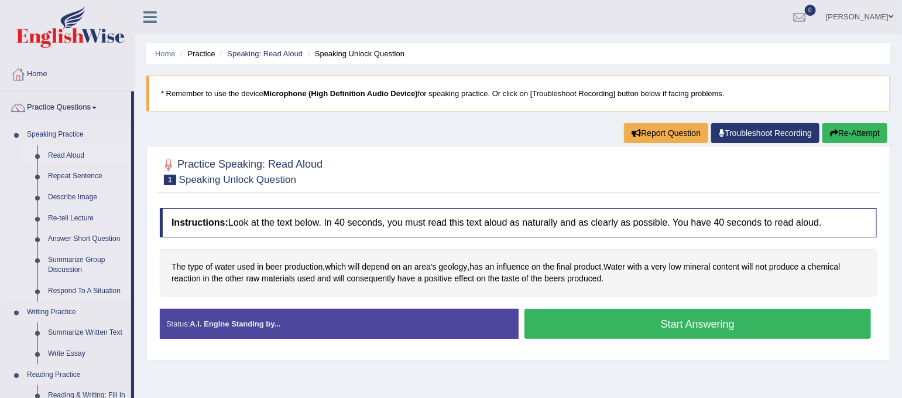
click at [73, 152] on link "Read Aloud" at bounding box center [87, 155] width 88 height 21
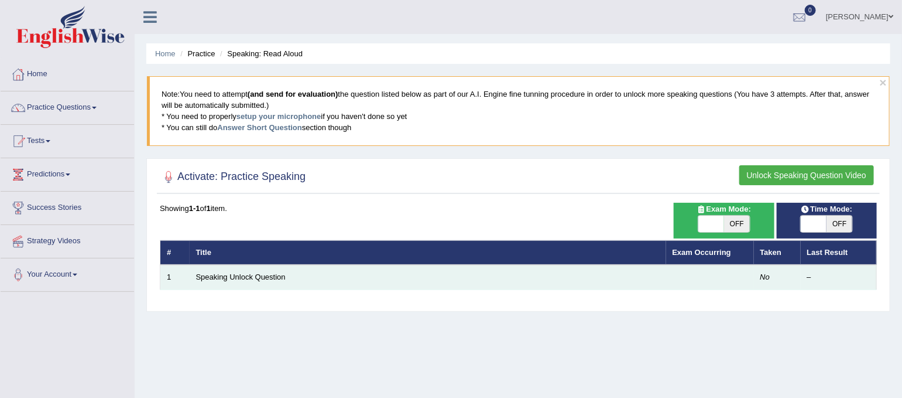
click at [252, 280] on td "Speaking Unlock Question" at bounding box center [428, 277] width 477 height 25
click at [254, 273] on link "Speaking Unlock Question" at bounding box center [241, 276] width 90 height 9
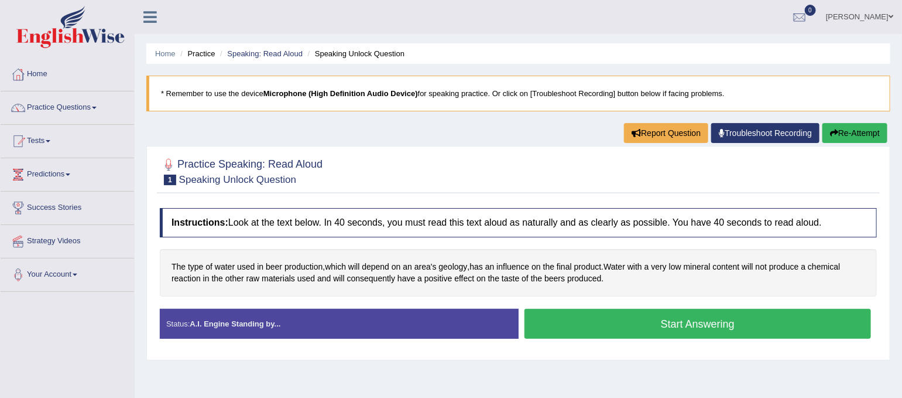
click at [662, 330] on button "Start Answering" at bounding box center [698, 324] width 347 height 30
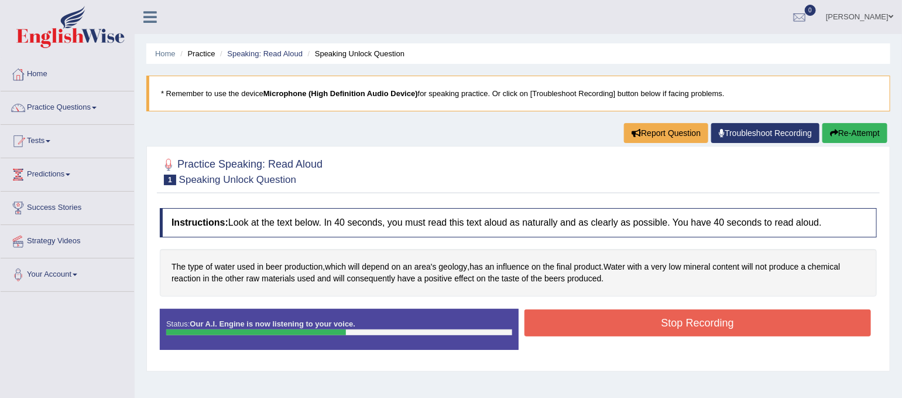
click at [619, 328] on button "Stop Recording" at bounding box center [698, 322] width 347 height 27
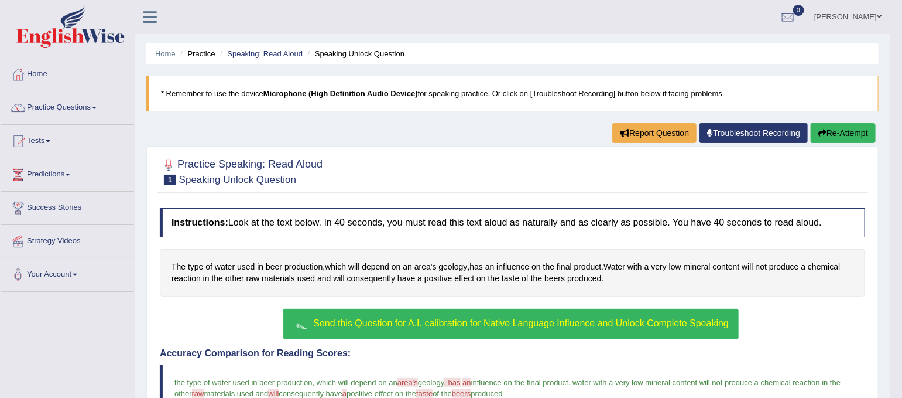
click at [839, 126] on button "Re-Attempt" at bounding box center [843, 133] width 65 height 20
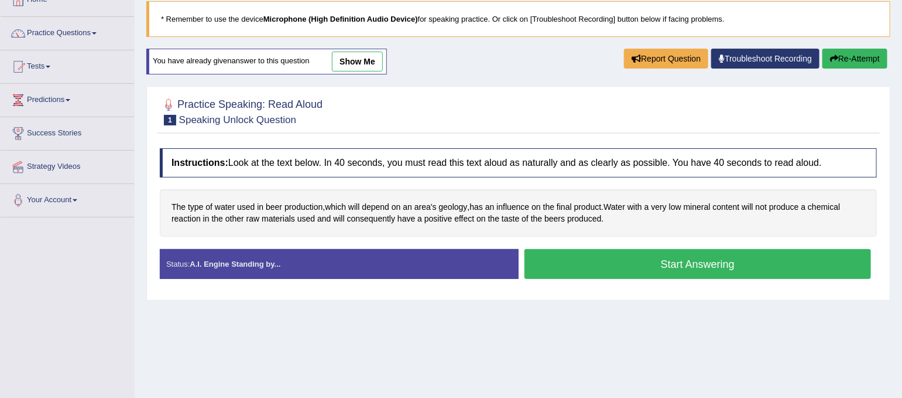
scroll to position [156, 0]
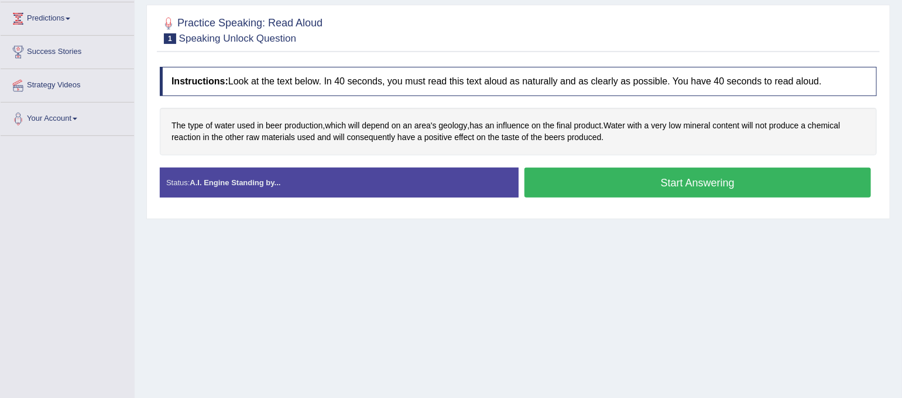
click at [639, 183] on button "Start Answering" at bounding box center [698, 182] width 347 height 30
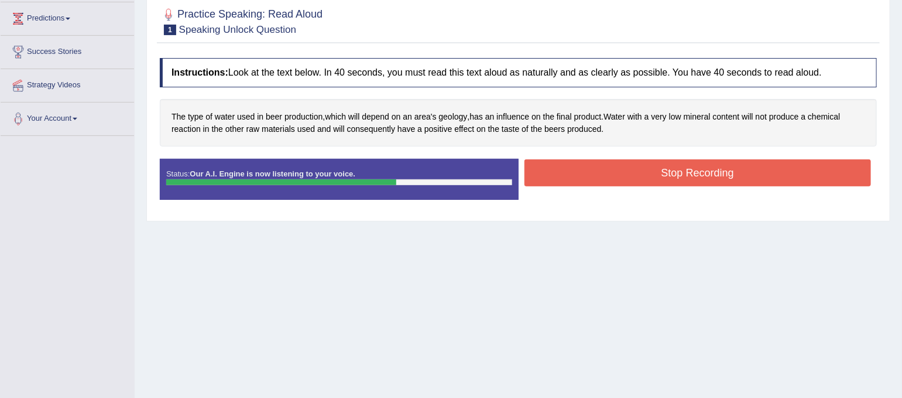
click at [723, 167] on button "Stop Recording" at bounding box center [698, 172] width 347 height 27
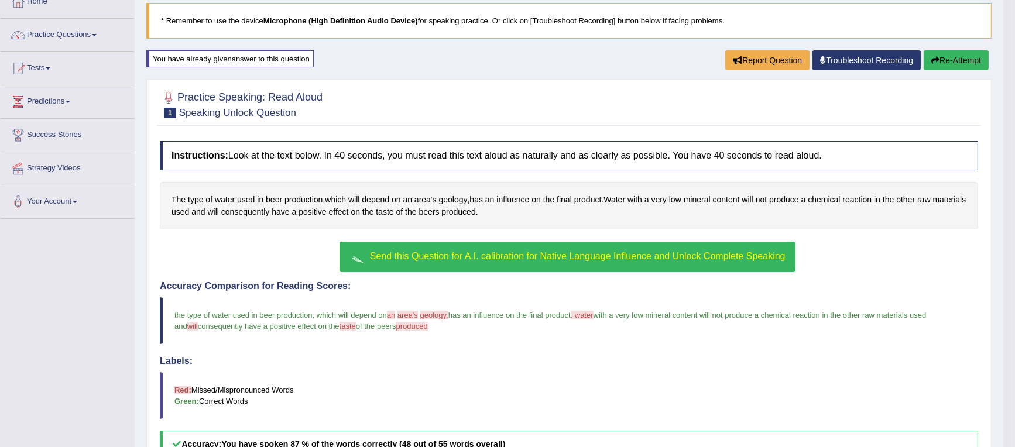
scroll to position [63, 0]
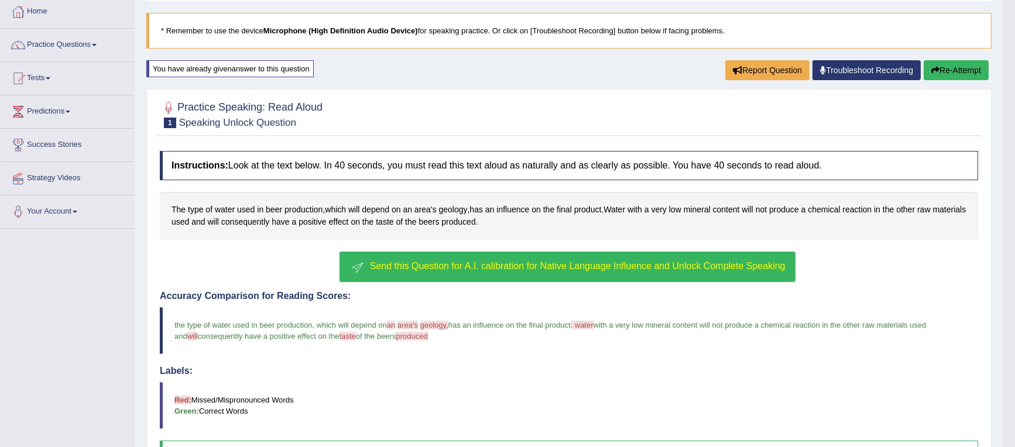
click at [97, 45] on span at bounding box center [94, 45] width 5 height 2
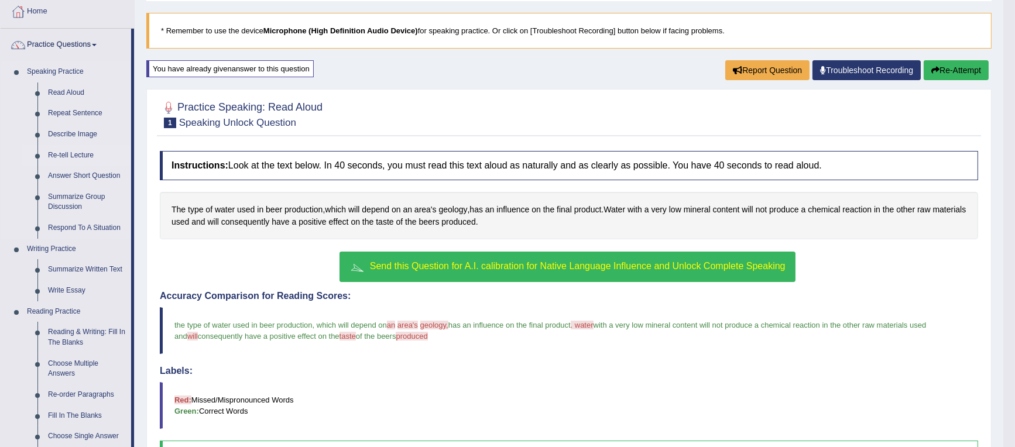
click at [76, 154] on link "Re-tell Lecture" at bounding box center [87, 155] width 88 height 21
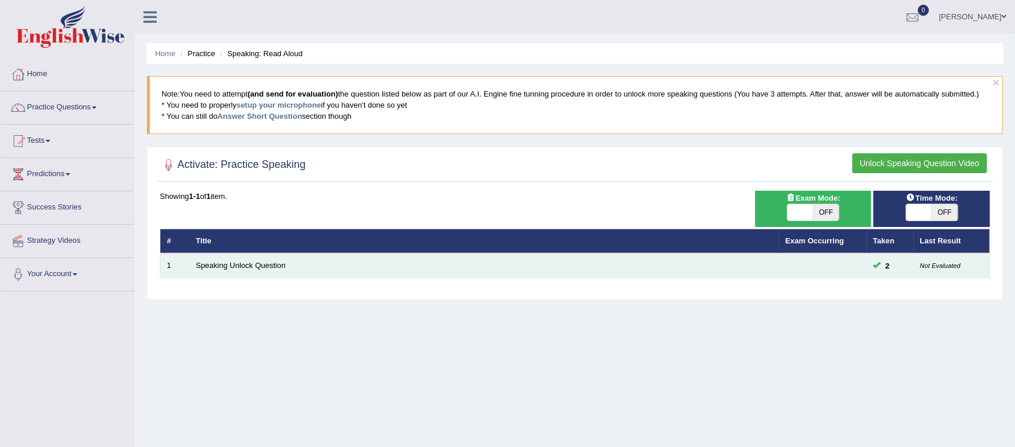
click at [268, 260] on td "Speaking Unlock Question" at bounding box center [485, 266] width 590 height 25
click at [275, 262] on link "Speaking Unlock Question" at bounding box center [241, 265] width 90 height 9
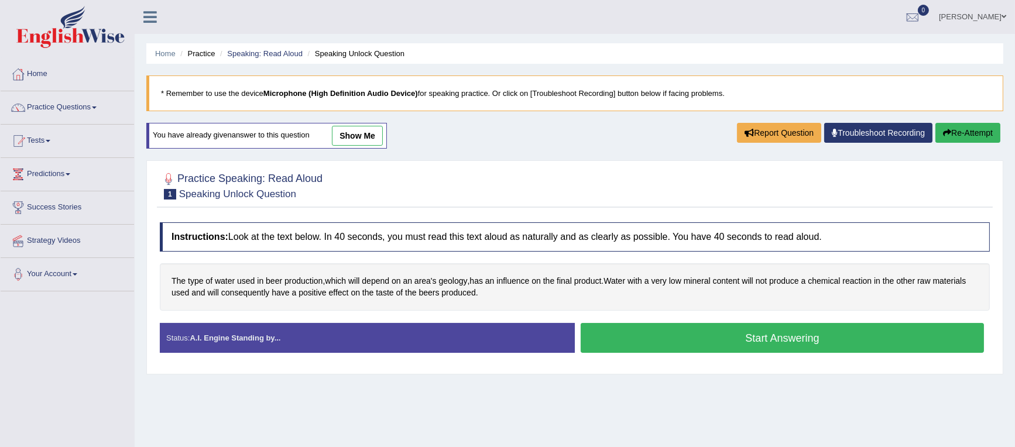
click at [361, 134] on link "show me" at bounding box center [357, 136] width 51 height 20
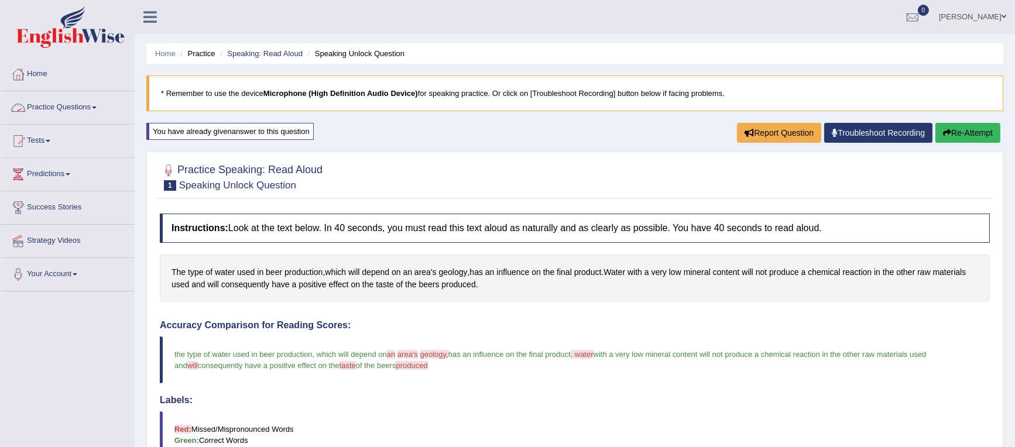
click at [93, 107] on link "Practice Questions" at bounding box center [67, 105] width 133 height 29
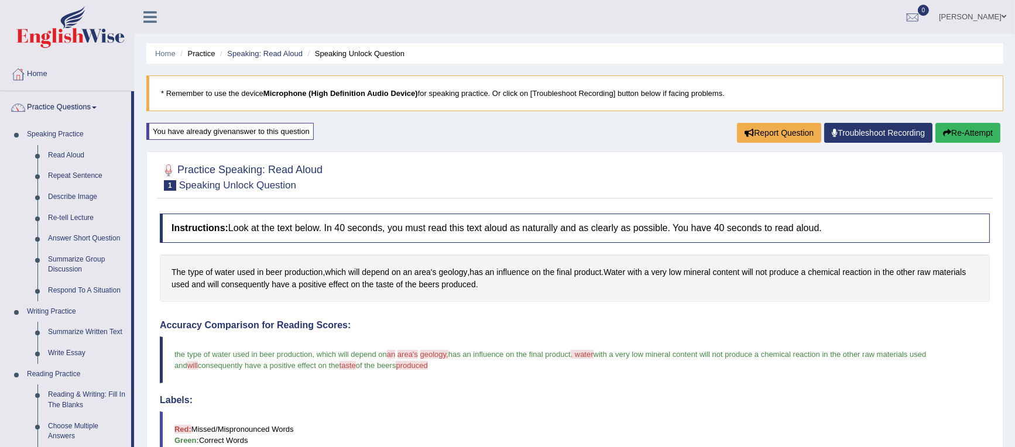
click at [439, 150] on div "Home Practice Speaking: Read Aloud Speaking Unlock Question * Remember to use t…" at bounding box center [575, 306] width 881 height 612
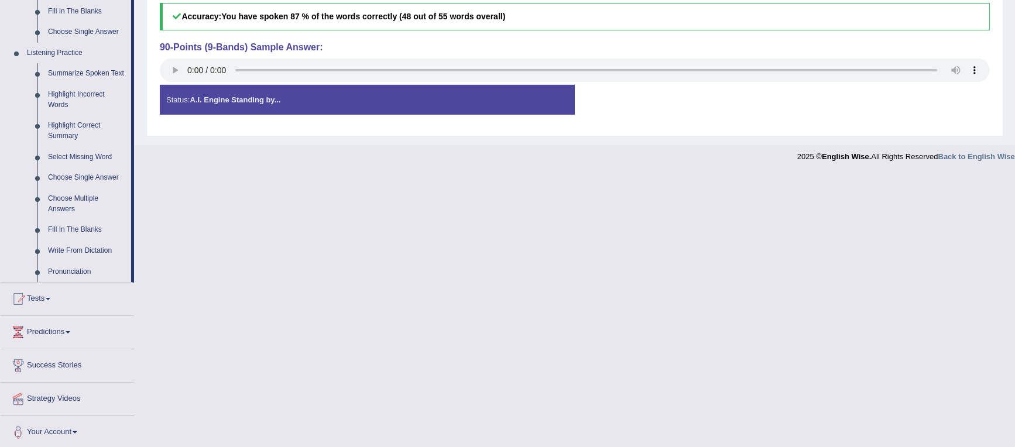
scroll to position [470, 0]
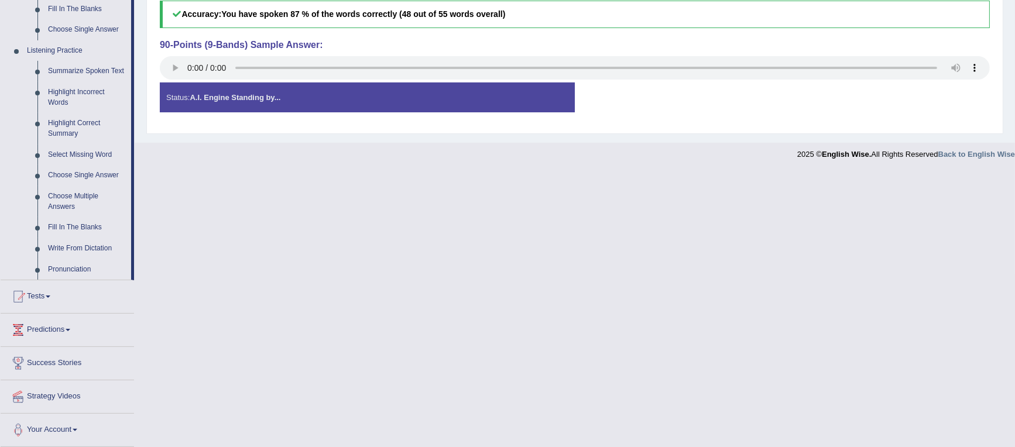
click at [456, 100] on div "Status: A.I. Engine Standing by..." at bounding box center [367, 98] width 415 height 30
click at [44, 299] on link "Tests" at bounding box center [67, 294] width 133 height 29
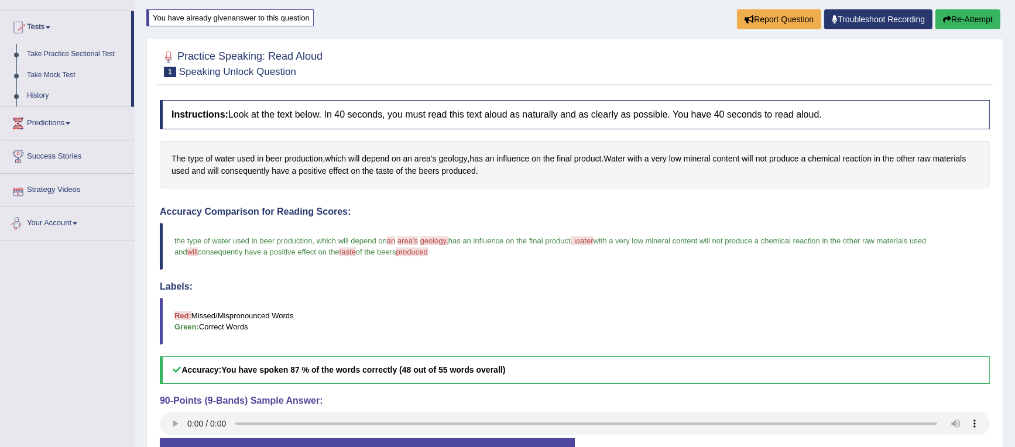
scroll to position [0, 0]
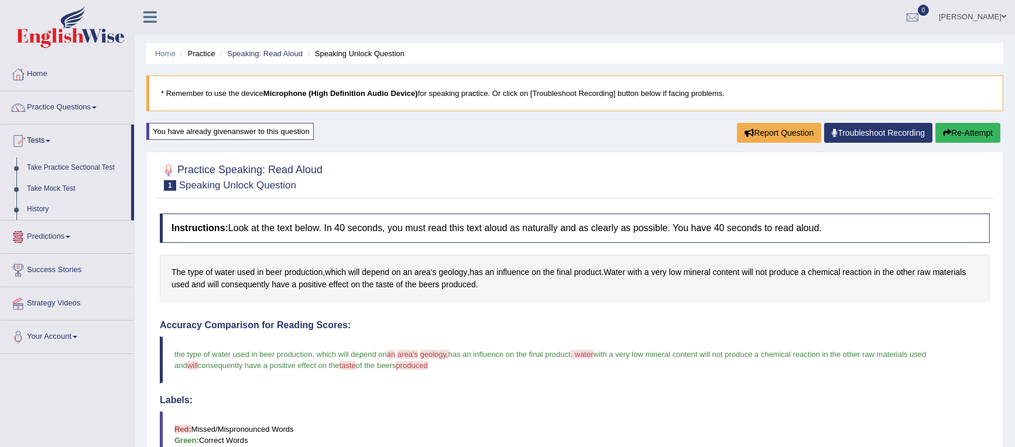
click at [73, 167] on link "Take Practice Sectional Test" at bounding box center [76, 168] width 109 height 21
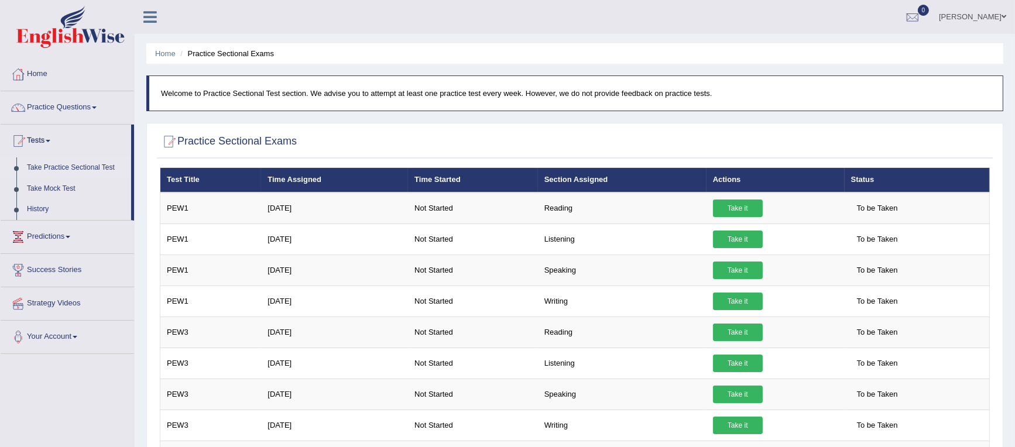
click at [61, 241] on link "Predictions" at bounding box center [67, 235] width 133 height 29
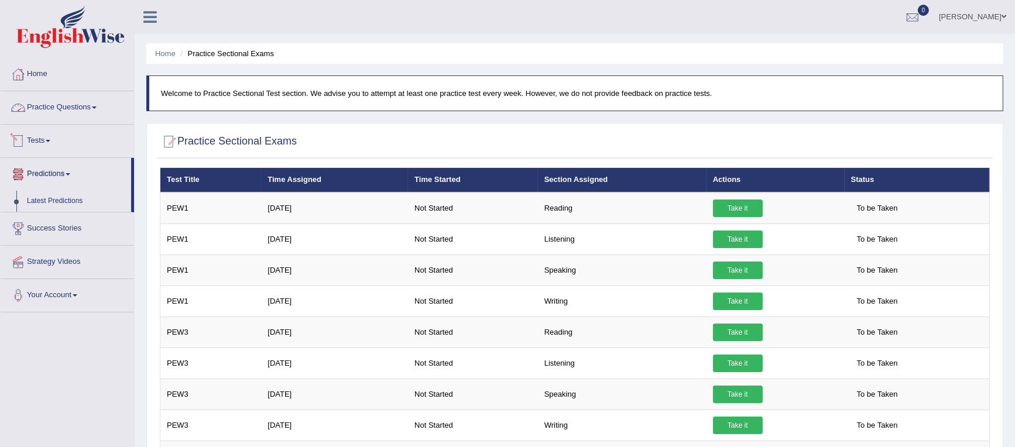
click at [51, 111] on link "Practice Questions" at bounding box center [67, 105] width 133 height 29
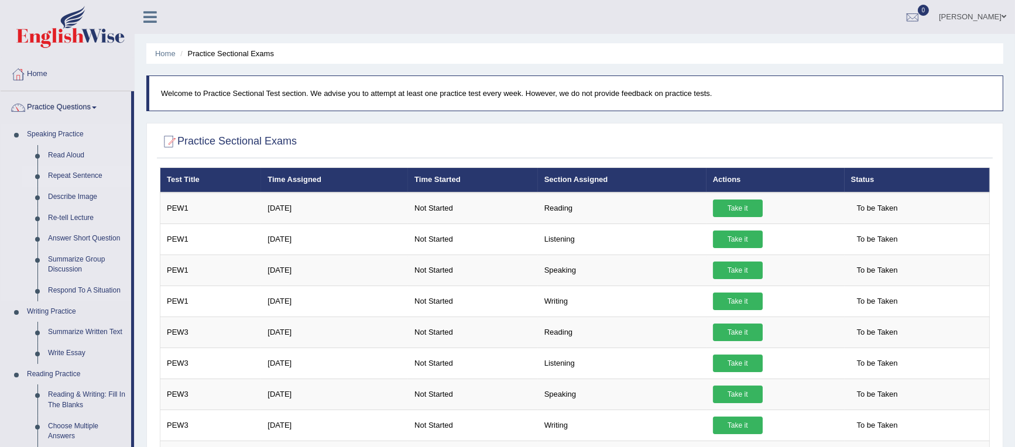
click at [71, 176] on link "Repeat Sentence" at bounding box center [87, 176] width 88 height 21
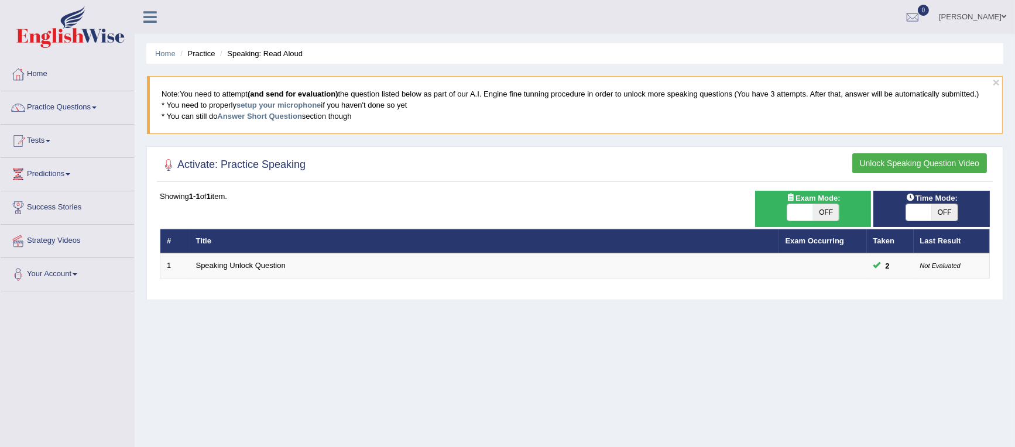
click at [292, 56] on li "Speaking: Read Aloud" at bounding box center [259, 53] width 85 height 11
click at [215, 109] on blockquote "Note: You need to attempt (and send for evaluation) the question listed below a…" at bounding box center [575, 105] width 856 height 58
click at [805, 207] on span at bounding box center [801, 212] width 26 height 16
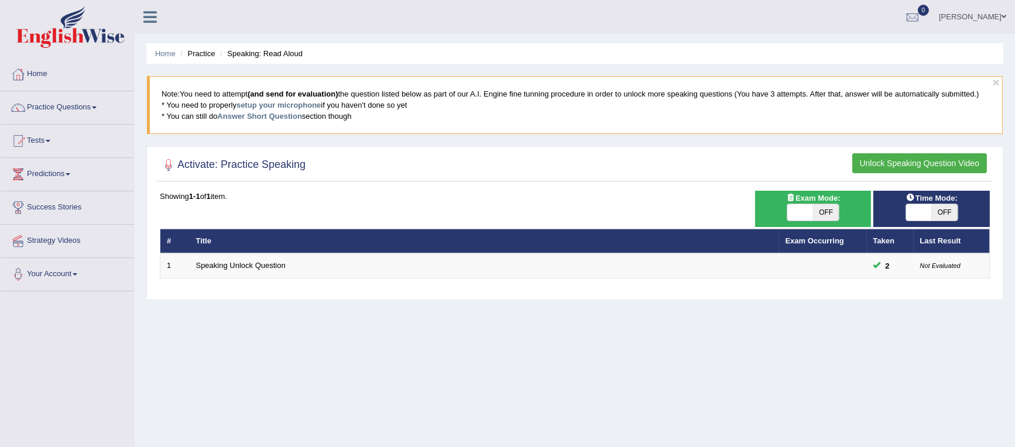
checkbox input "true"
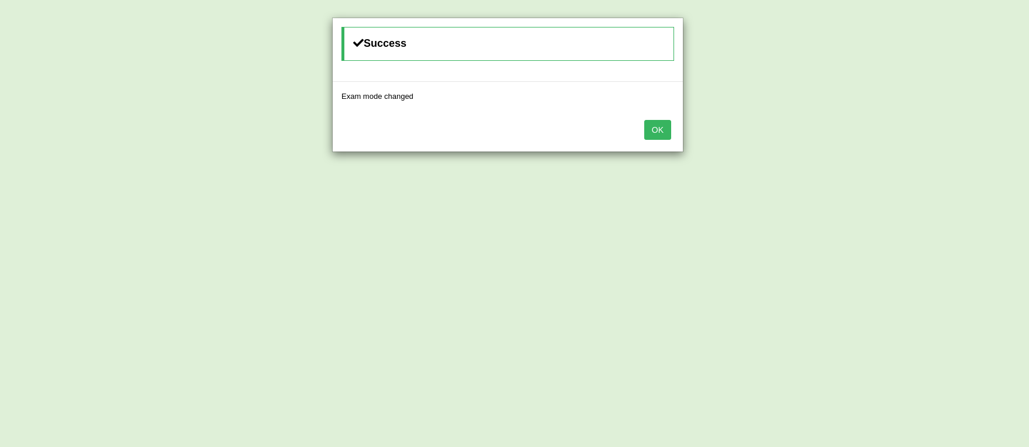
click at [651, 133] on button "OK" at bounding box center [657, 130] width 27 height 20
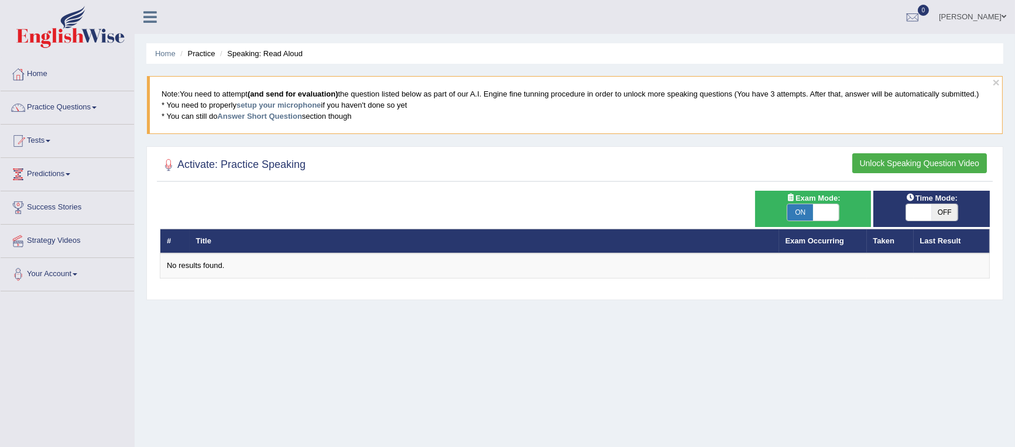
click at [823, 206] on span at bounding box center [826, 212] width 26 height 16
checkbox input "false"
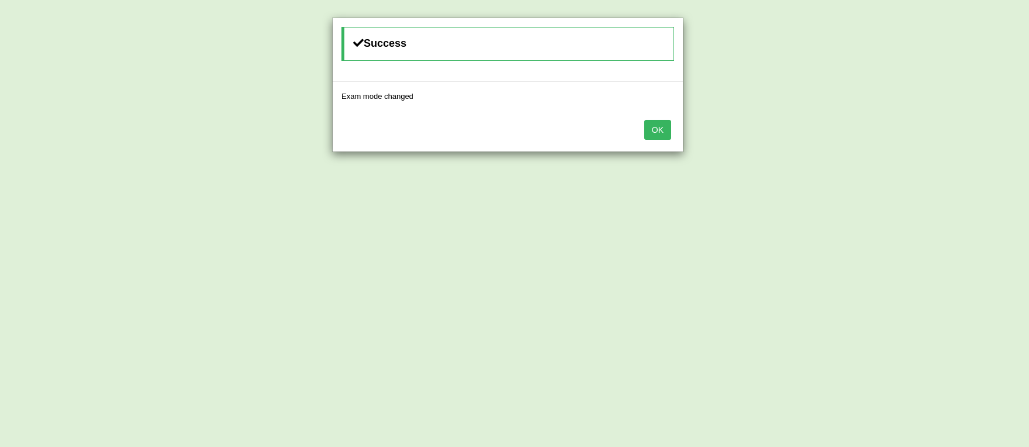
click at [665, 127] on button "OK" at bounding box center [657, 130] width 27 height 20
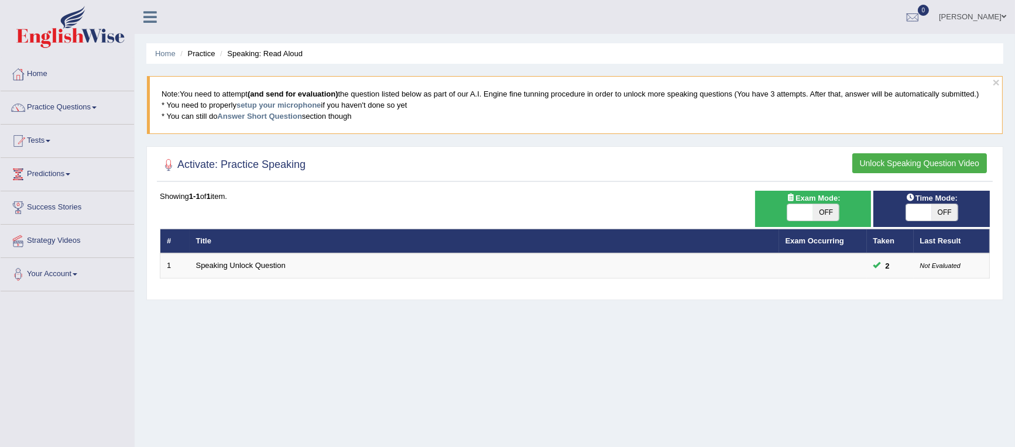
click at [902, 161] on button "Unlock Speaking Question Video" at bounding box center [920, 163] width 135 height 20
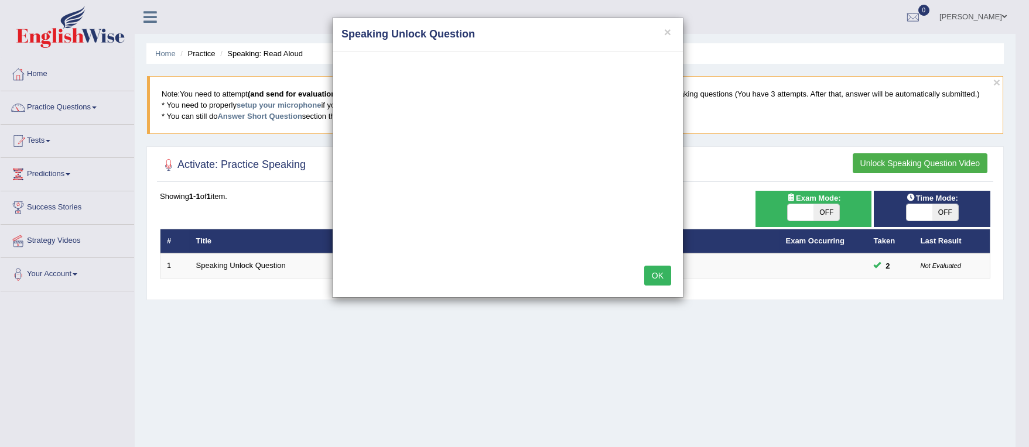
click at [652, 276] on button "OK" at bounding box center [657, 276] width 27 height 20
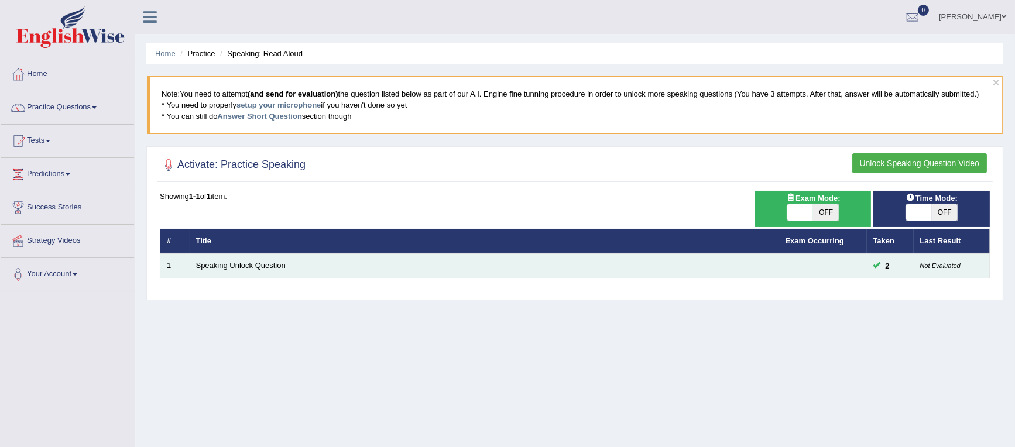
click at [937, 265] on small "Not Evaluated" at bounding box center [940, 265] width 40 height 7
click at [700, 265] on td "Speaking Unlock Question" at bounding box center [485, 266] width 590 height 25
click at [269, 261] on link "Speaking Unlock Question" at bounding box center [241, 265] width 90 height 9
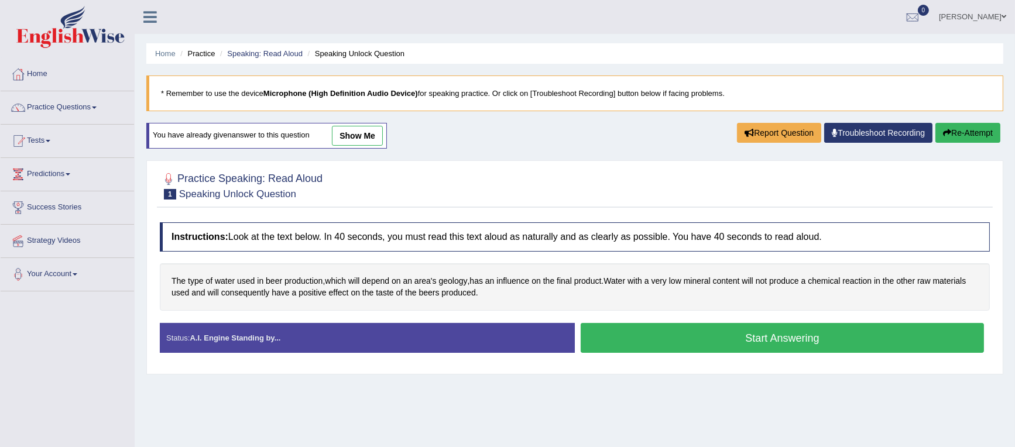
click at [352, 52] on li "Speaking Unlock Question" at bounding box center [355, 53] width 100 height 11
click at [290, 56] on link "Speaking: Read Aloud" at bounding box center [265, 53] width 76 height 9
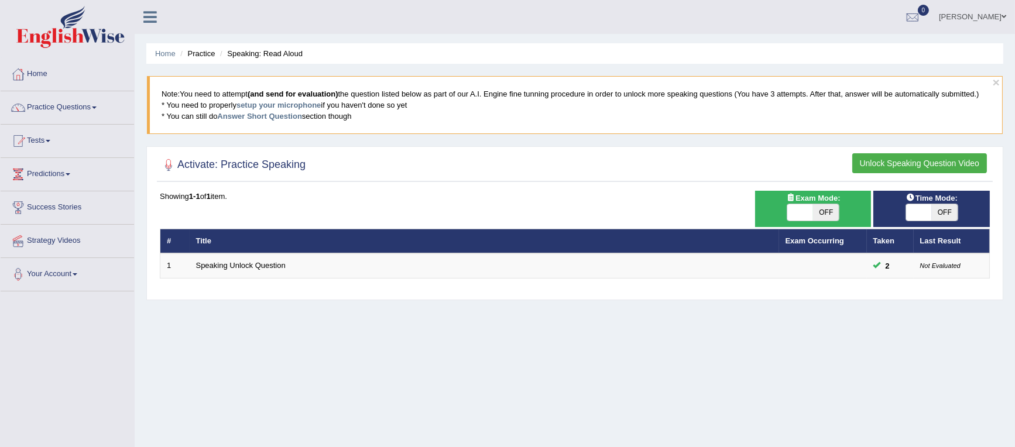
click at [200, 56] on li "Practice" at bounding box center [195, 53] width 37 height 11
drag, startPoint x: 200, startPoint y: 53, endPoint x: 245, endPoint y: 53, distance: 44.5
click at [202, 52] on li "Practice" at bounding box center [195, 53] width 37 height 11
click at [246, 53] on li "Speaking: Read Aloud" at bounding box center [259, 53] width 85 height 11
click at [97, 107] on span at bounding box center [94, 108] width 5 height 2
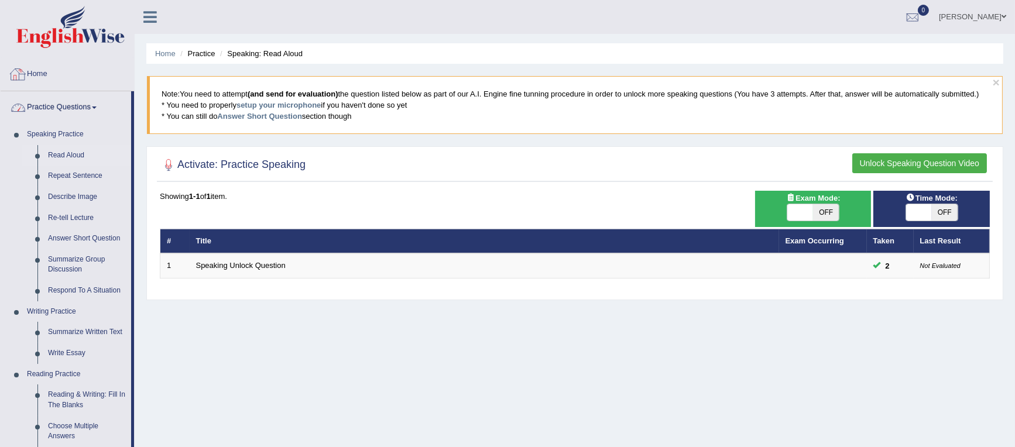
click at [161, 16] on link at bounding box center [150, 16] width 31 height 18
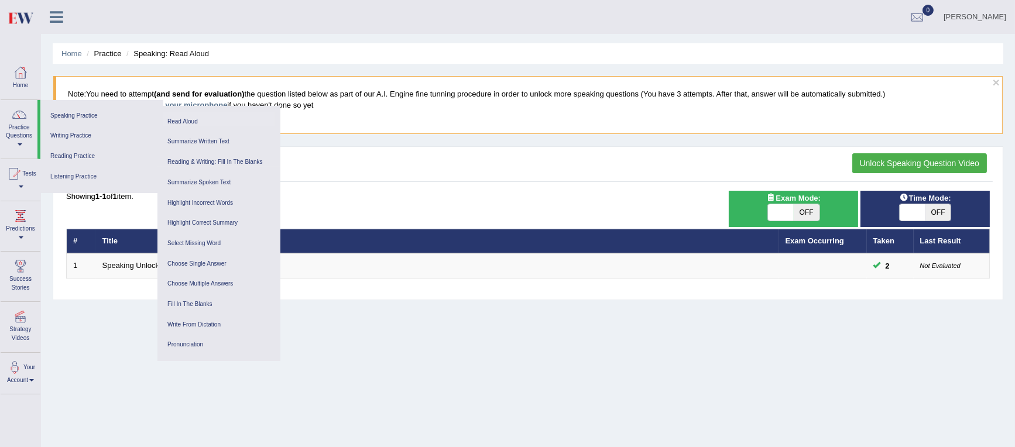
click at [57, 18] on icon at bounding box center [56, 16] width 13 height 15
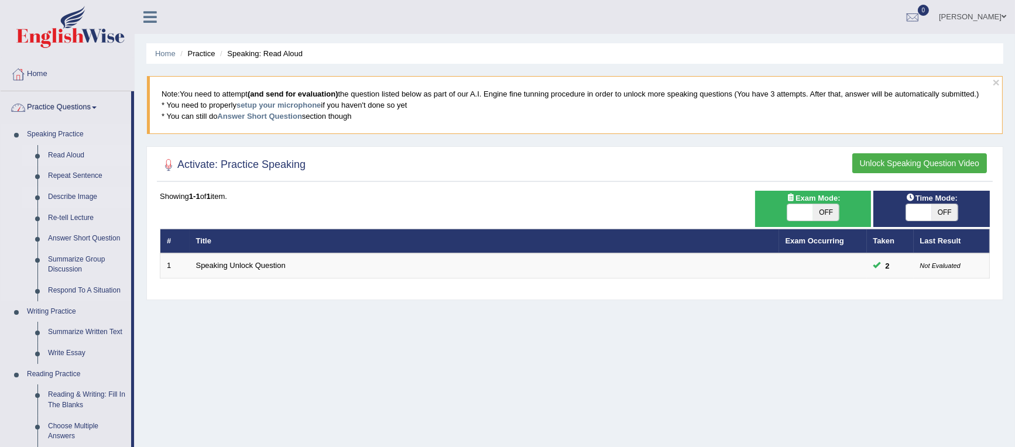
click at [78, 198] on link "Describe Image" at bounding box center [87, 197] width 88 height 21
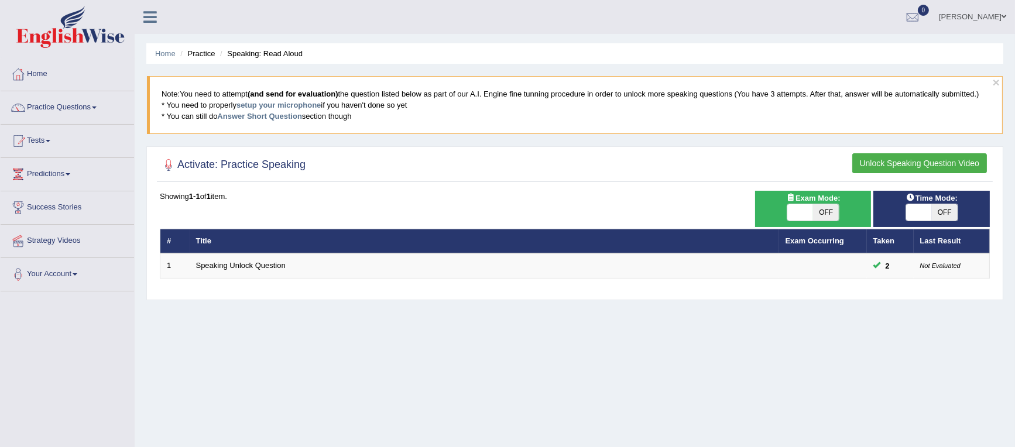
click at [873, 153] on button "Unlock Speaking Question Video" at bounding box center [920, 163] width 135 height 20
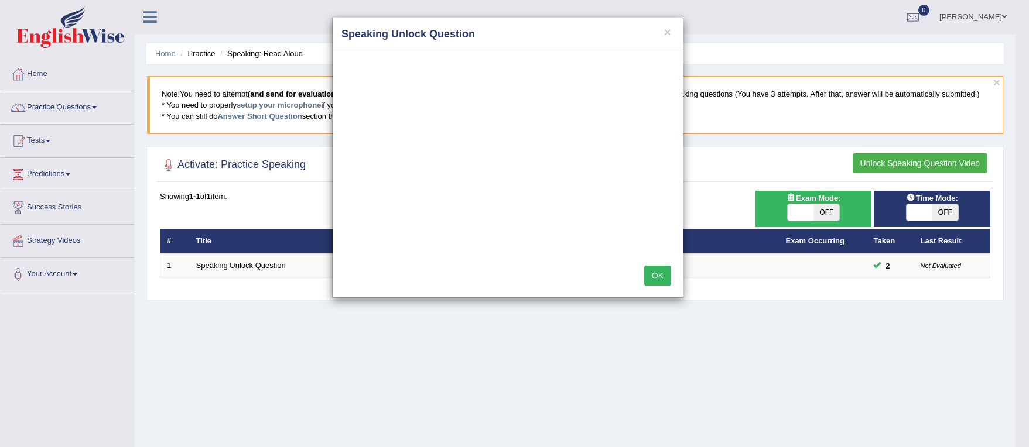
click at [649, 273] on button "OK" at bounding box center [657, 276] width 27 height 20
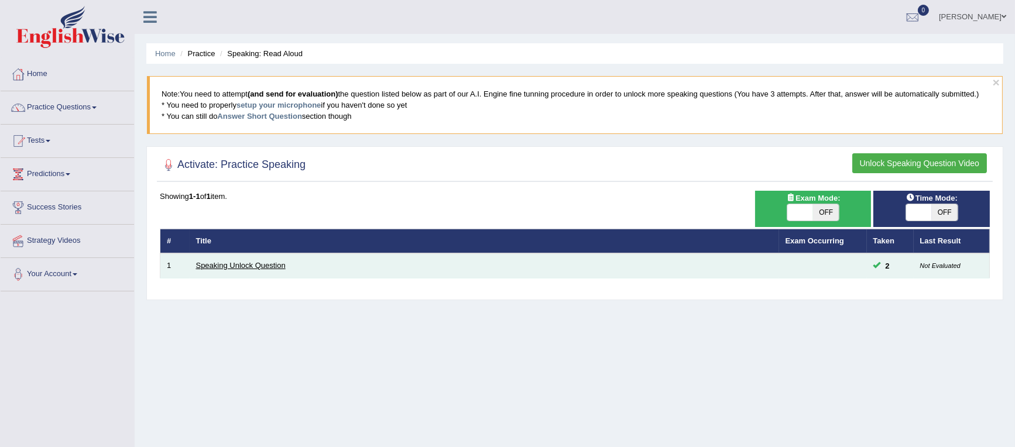
click at [254, 265] on link "Speaking Unlock Question" at bounding box center [241, 265] width 90 height 9
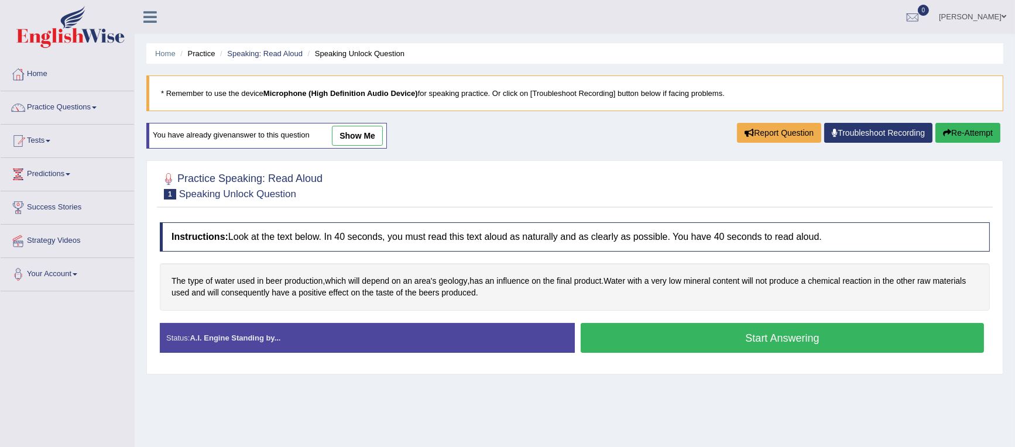
click at [359, 132] on link "show me" at bounding box center [357, 136] width 51 height 20
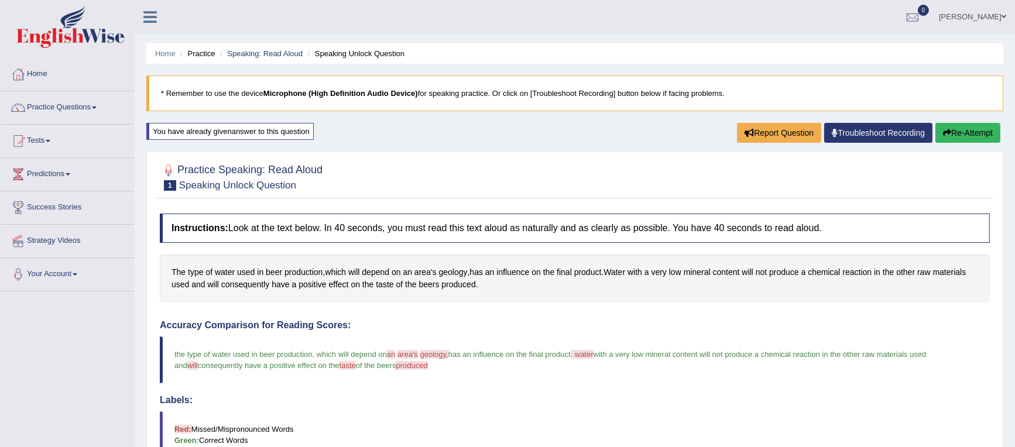
click at [943, 132] on icon "button" at bounding box center [947, 133] width 8 height 8
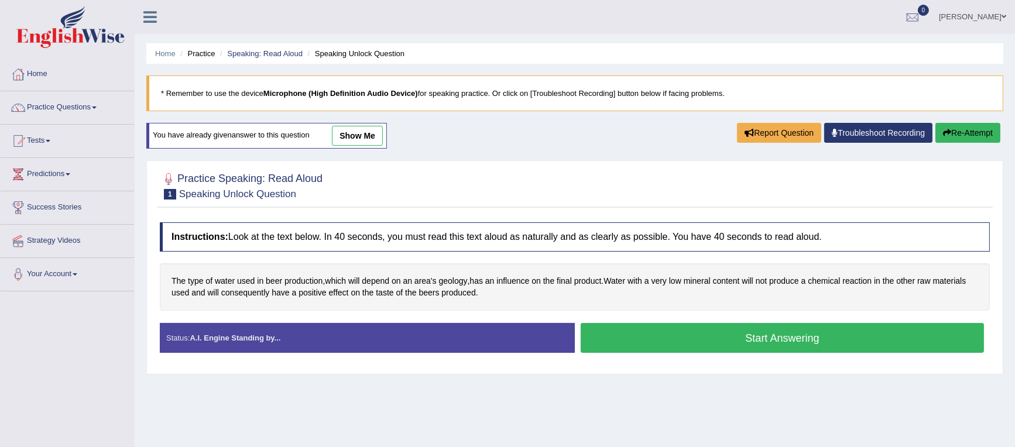
click at [768, 343] on button "Start Answering" at bounding box center [782, 338] width 403 height 30
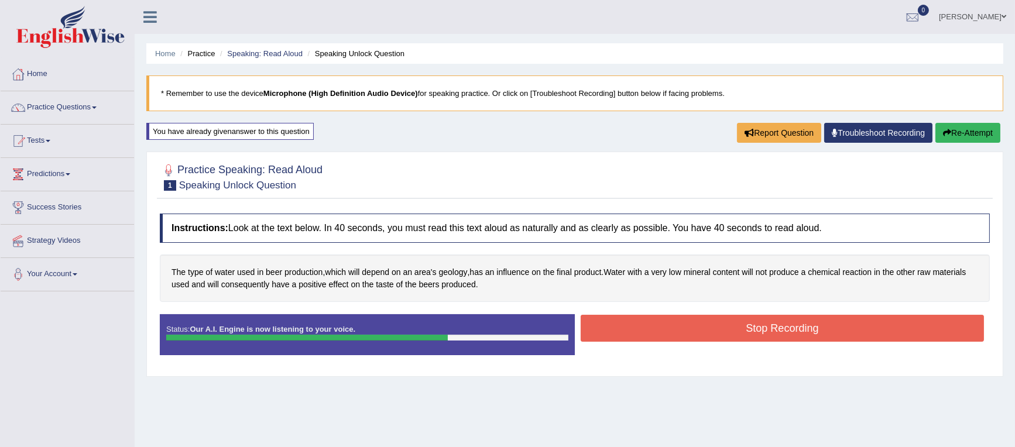
click at [812, 316] on button "Stop Recording" at bounding box center [782, 328] width 403 height 27
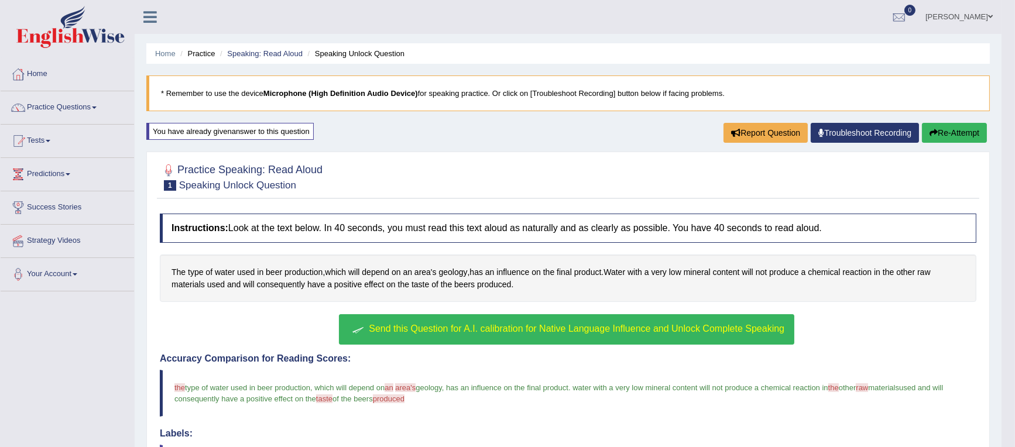
click at [552, 330] on span "Send this Question for A.I. calibration for Native Language Influence and Unloc…" at bounding box center [577, 329] width 416 height 10
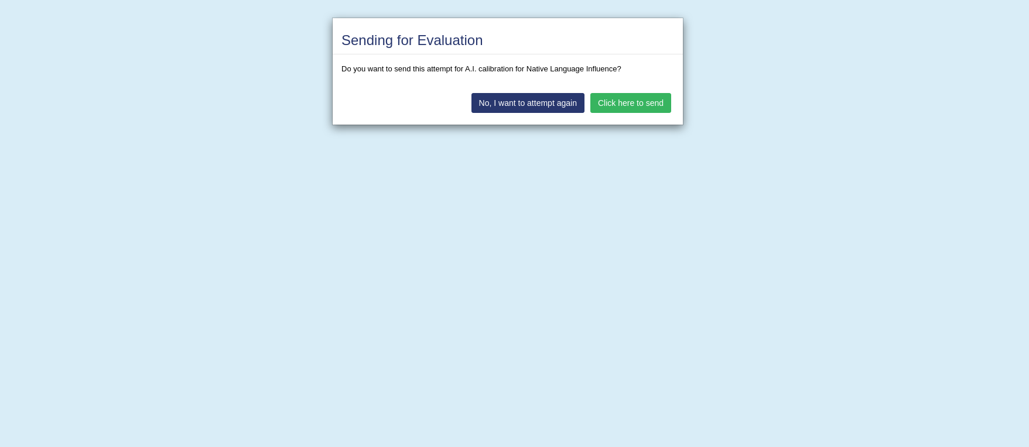
click at [635, 101] on button "Click here to send" at bounding box center [630, 103] width 81 height 20
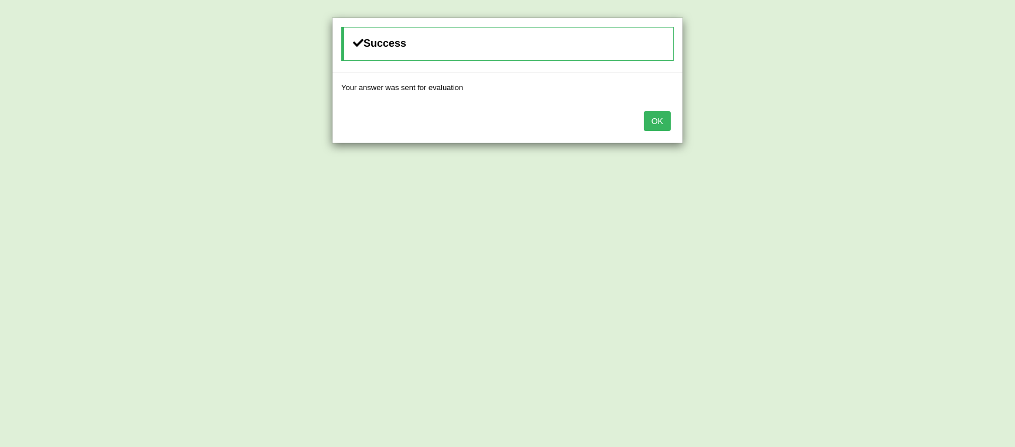
click at [671, 107] on div "OK" at bounding box center [508, 122] width 350 height 41
click at [667, 114] on button "OK" at bounding box center [657, 121] width 27 height 20
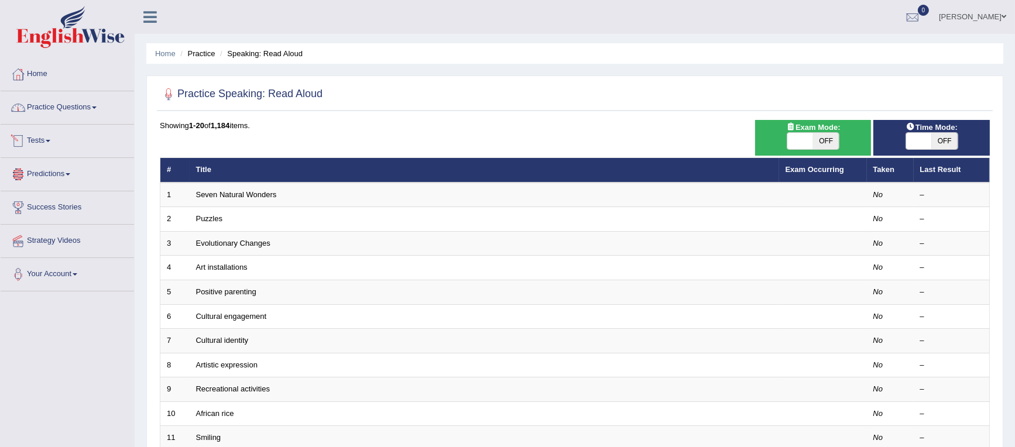
click at [80, 108] on link "Practice Questions" at bounding box center [67, 105] width 133 height 29
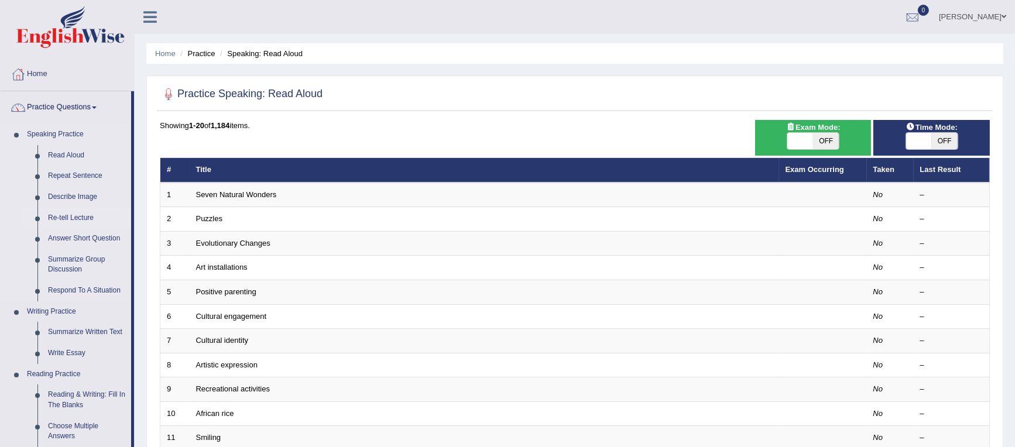
click at [84, 219] on link "Re-tell Lecture" at bounding box center [87, 218] width 88 height 21
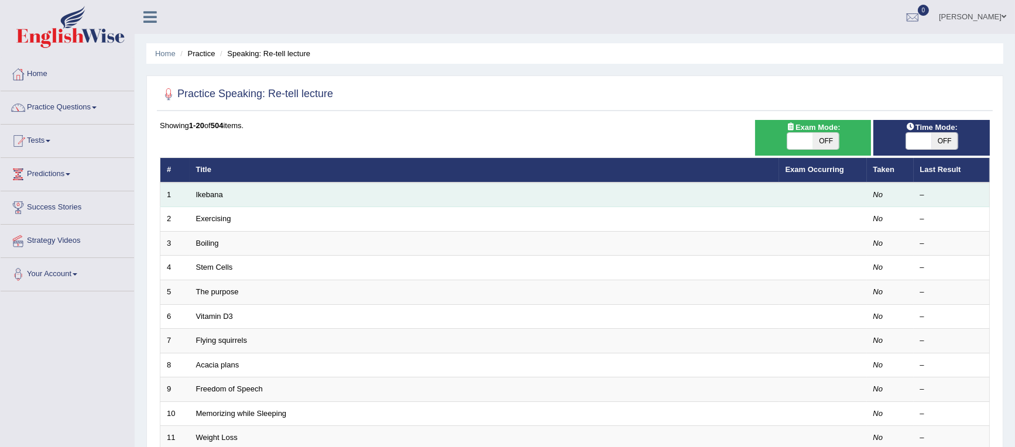
click at [420, 198] on td "Ikebana" at bounding box center [485, 195] width 590 height 25
click at [207, 191] on link "Ikebana" at bounding box center [209, 194] width 27 height 9
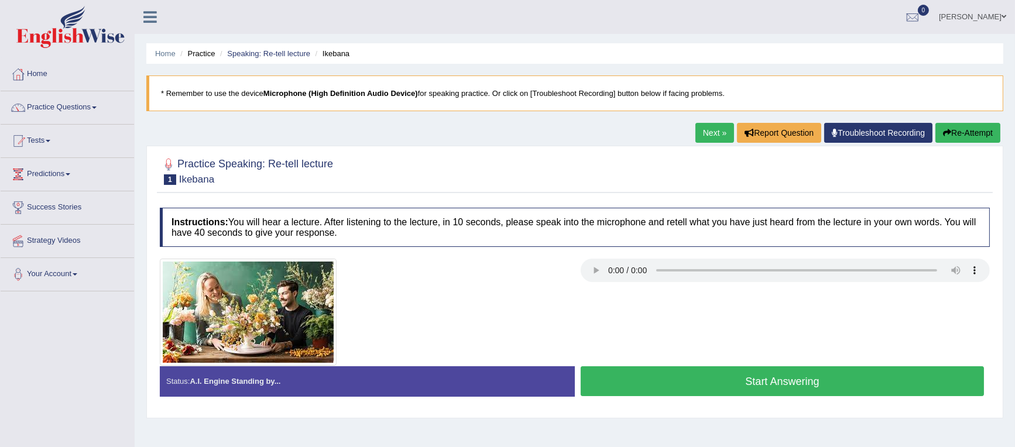
click at [722, 320] on div at bounding box center [575, 312] width 842 height 107
